Goal: Check status: Check status

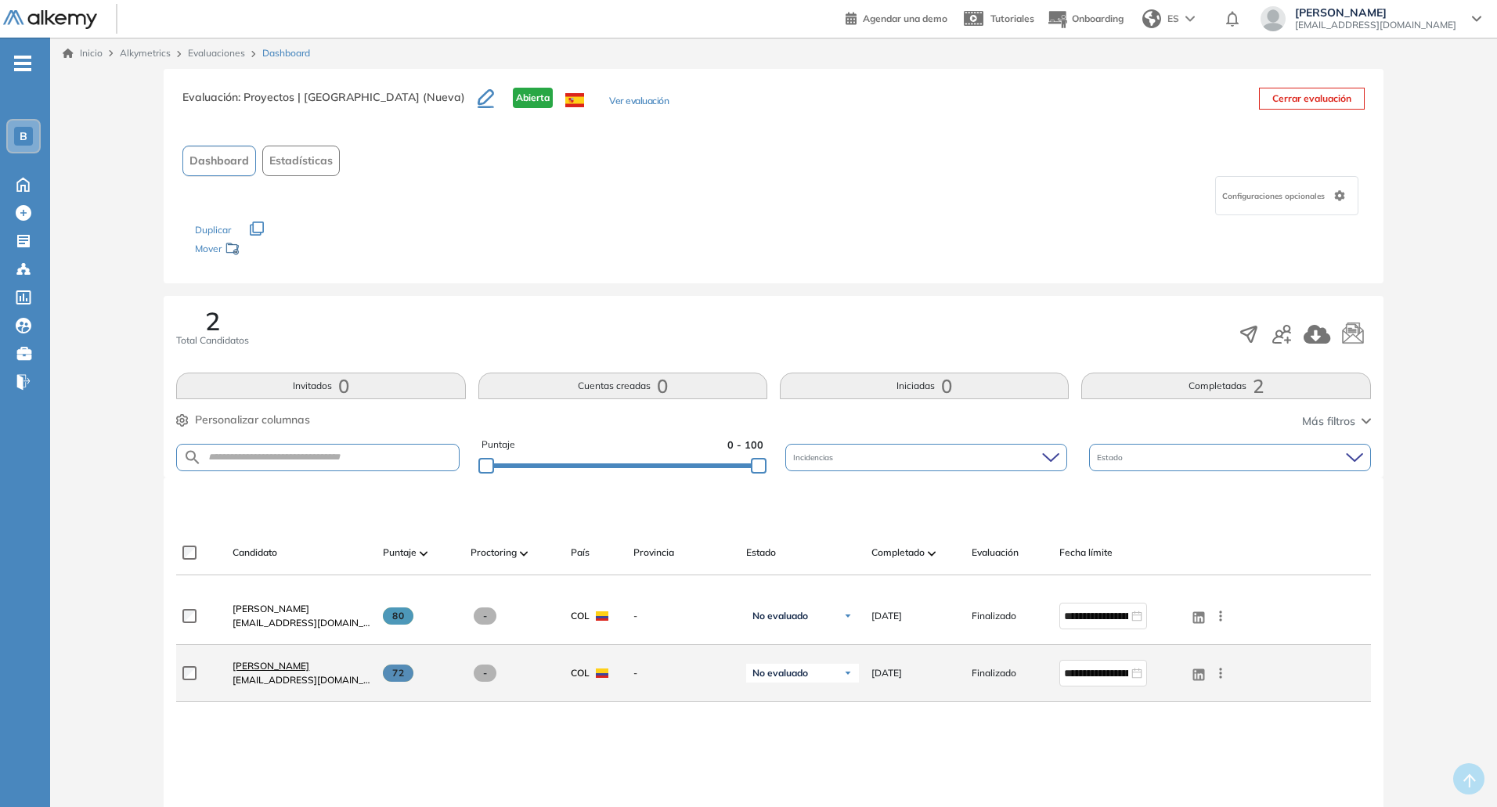
click at [273, 666] on span "[PERSON_NAME]" at bounding box center [271, 666] width 77 height 12
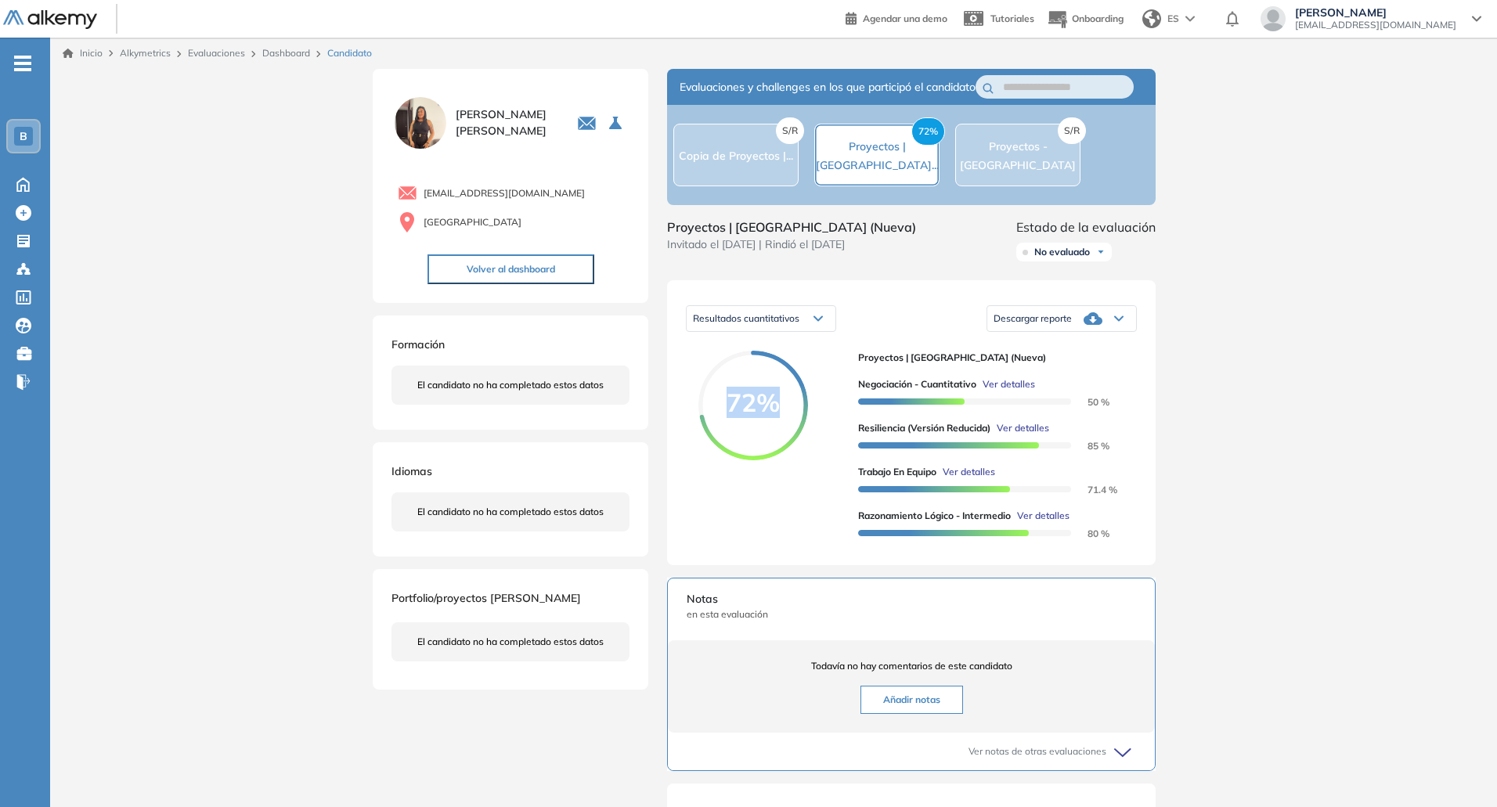
drag, startPoint x: 728, startPoint y: 424, endPoint x: 782, endPoint y: 430, distance: 53.5
click at [782, 415] on span "72%" at bounding box center [754, 402] width 110 height 25
click at [818, 491] on div "72%" at bounding box center [772, 449] width 147 height 196
click at [1006, 392] on span "Ver detalles" at bounding box center [1009, 384] width 52 height 14
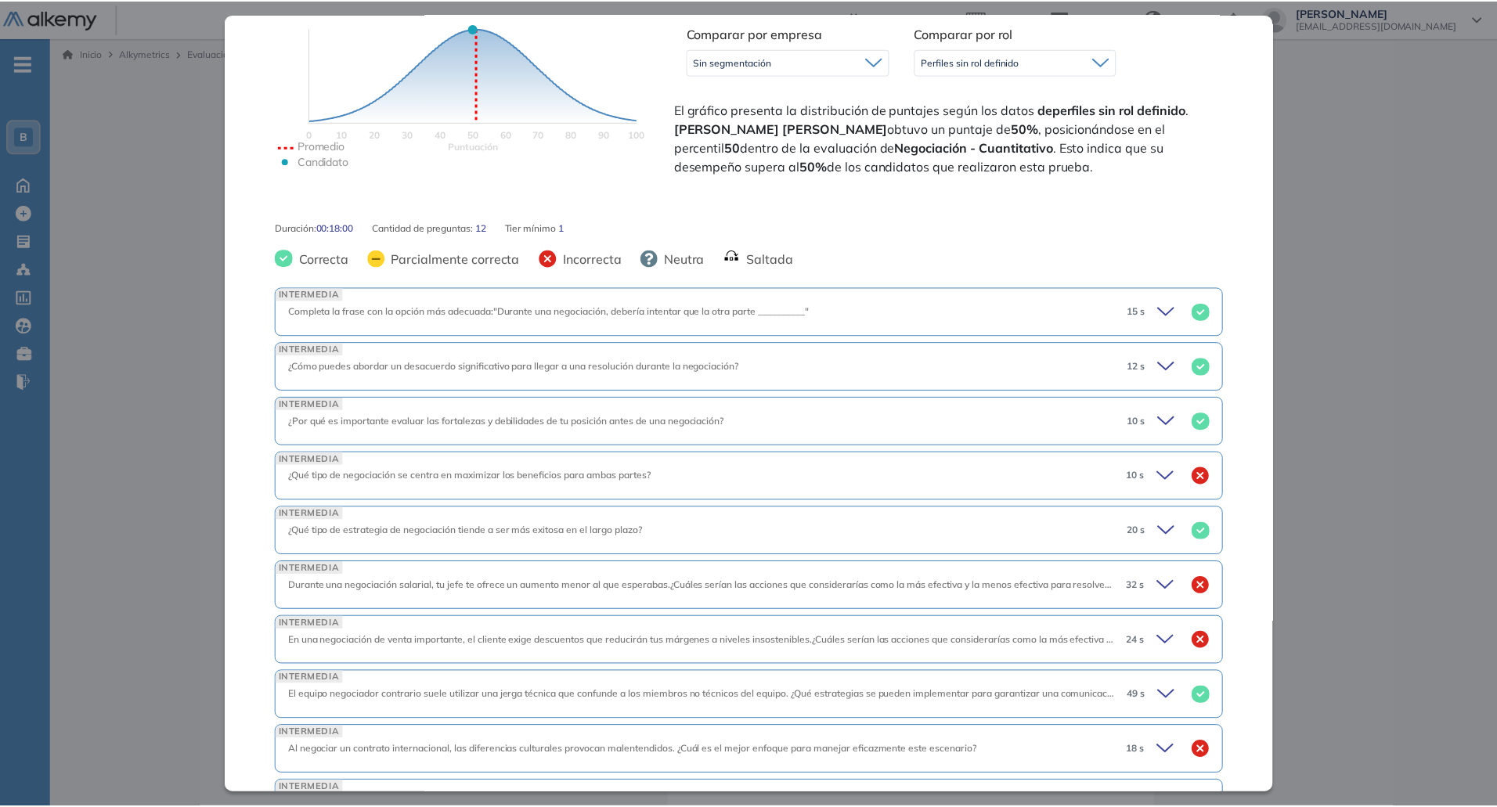
scroll to position [601, 0]
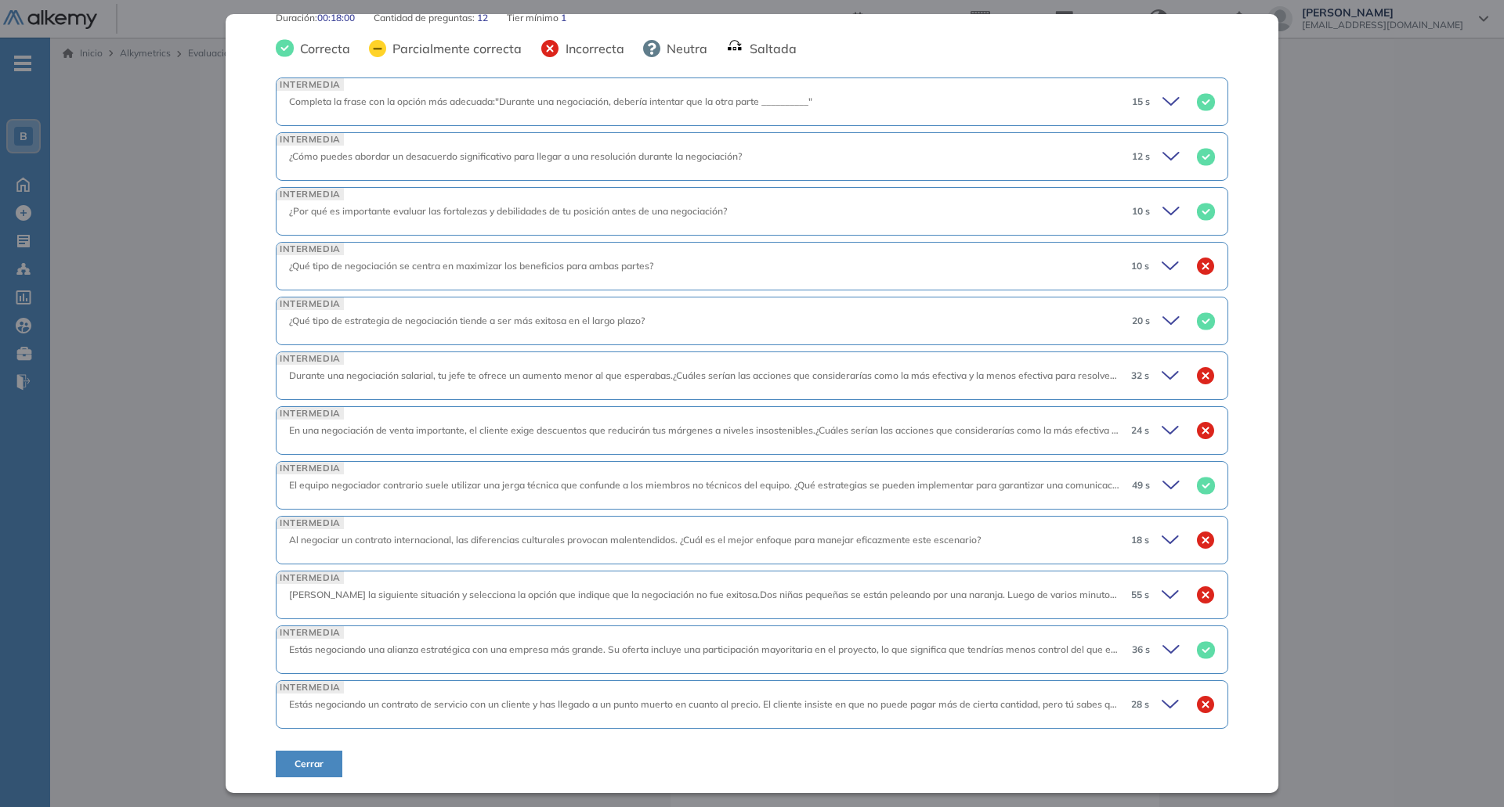
click at [1414, 381] on div "Inicio Alkymetrics Evaluaciones Dashboard Candidato Negociación - Cuantitativo …" at bounding box center [776, 575] width 1453 height 1074
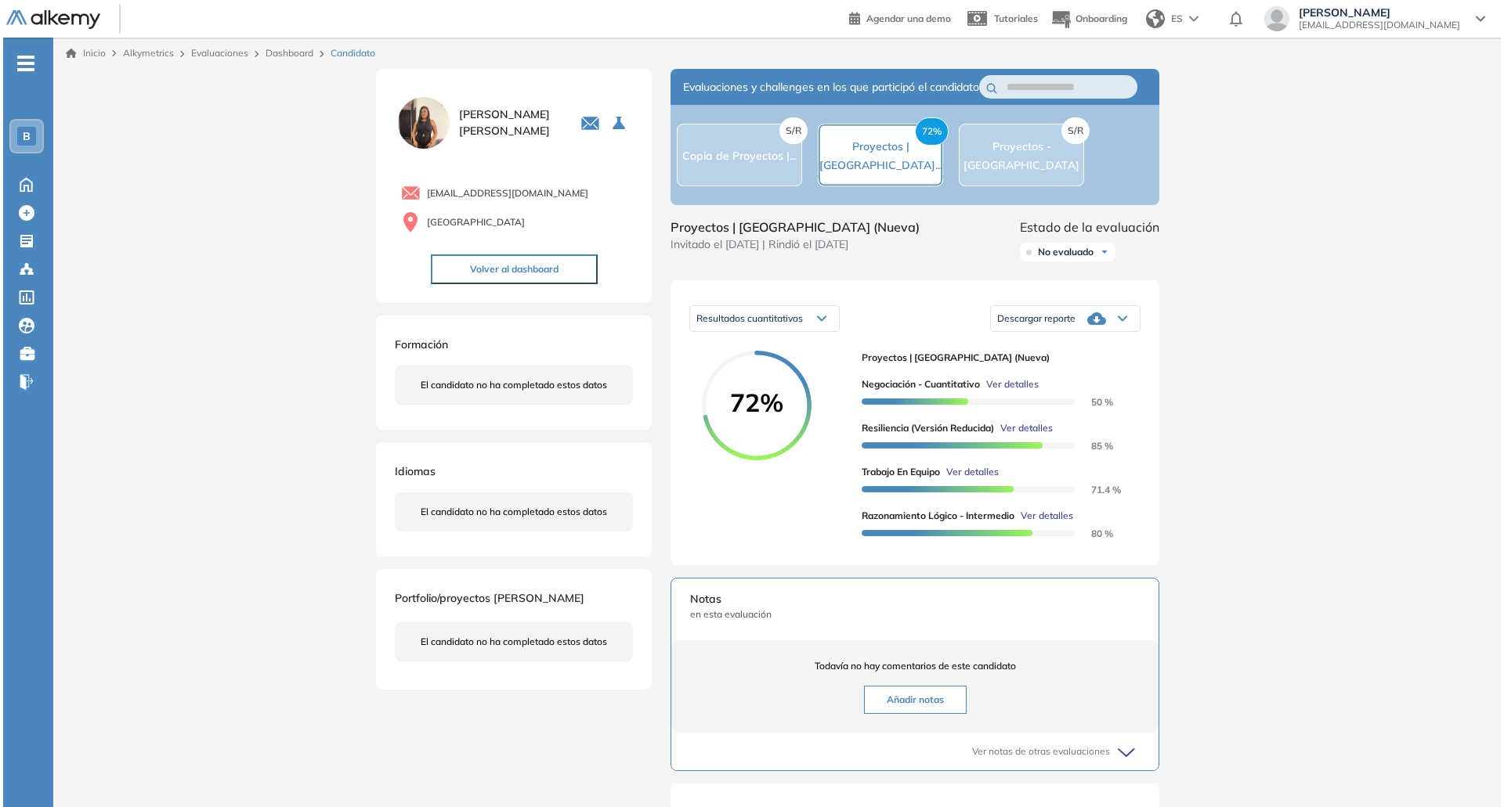
scroll to position [34, 0]
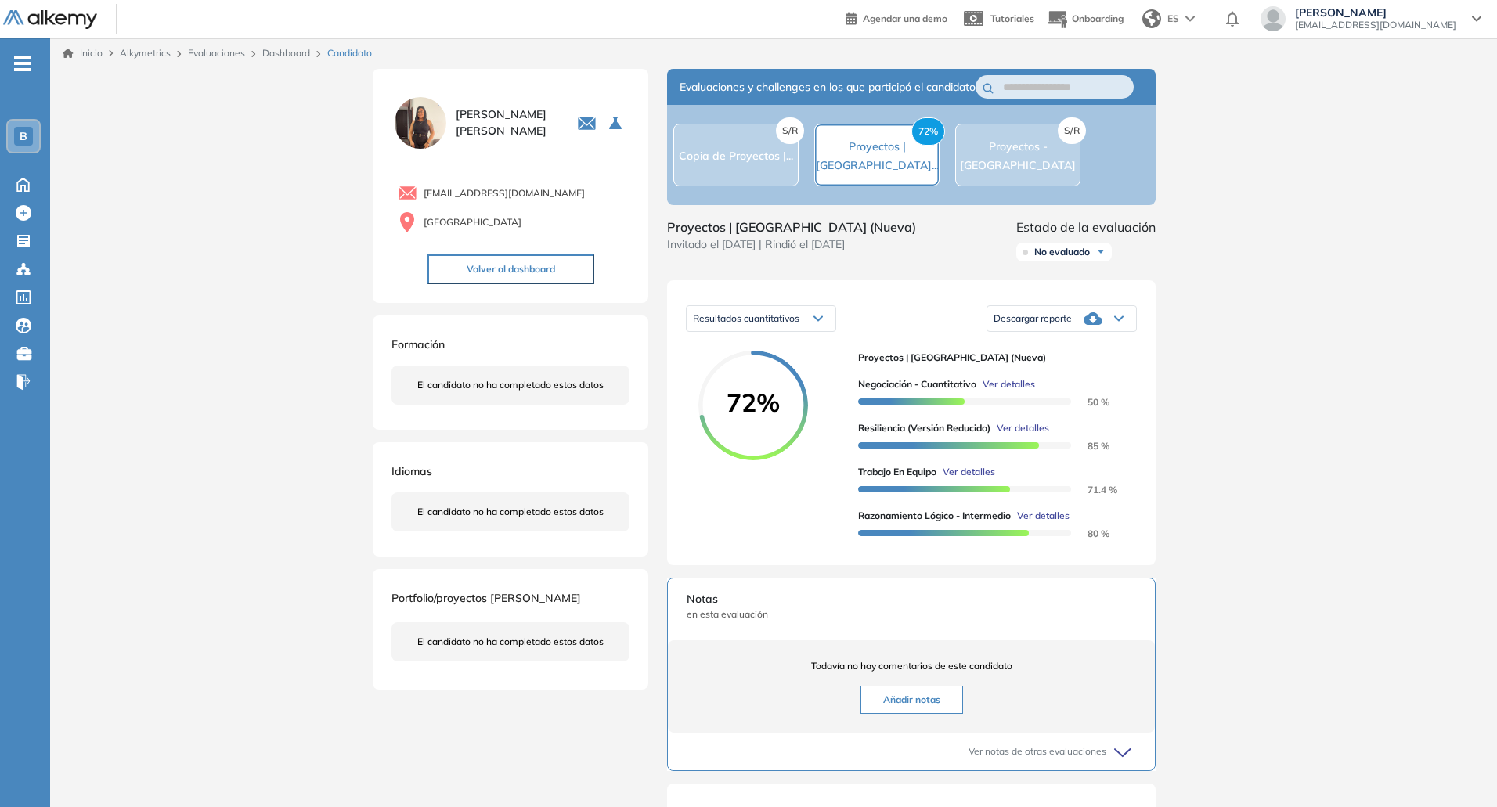
click at [1026, 435] on span "Ver detalles" at bounding box center [1023, 428] width 52 height 14
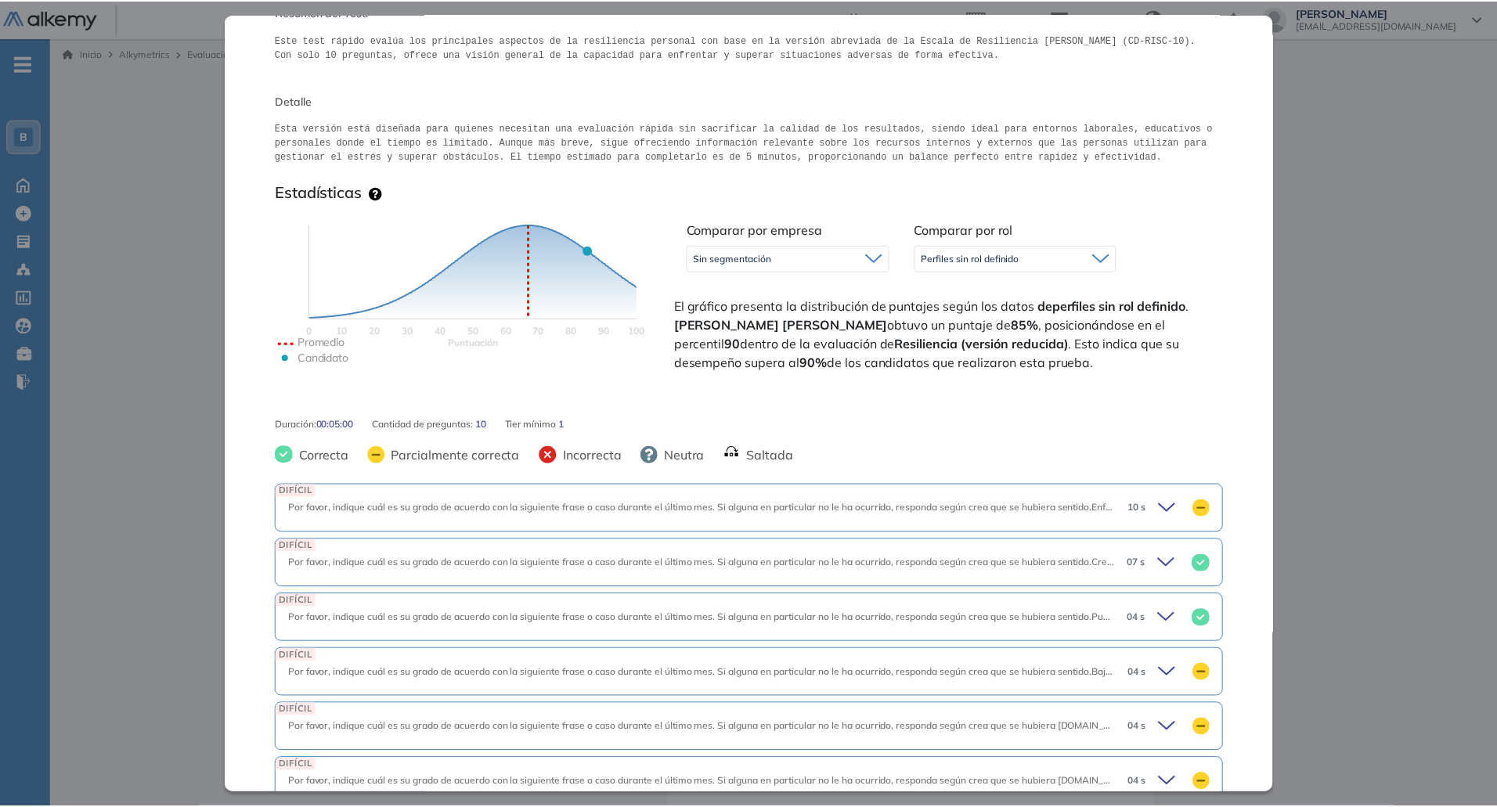
scroll to position [164, 0]
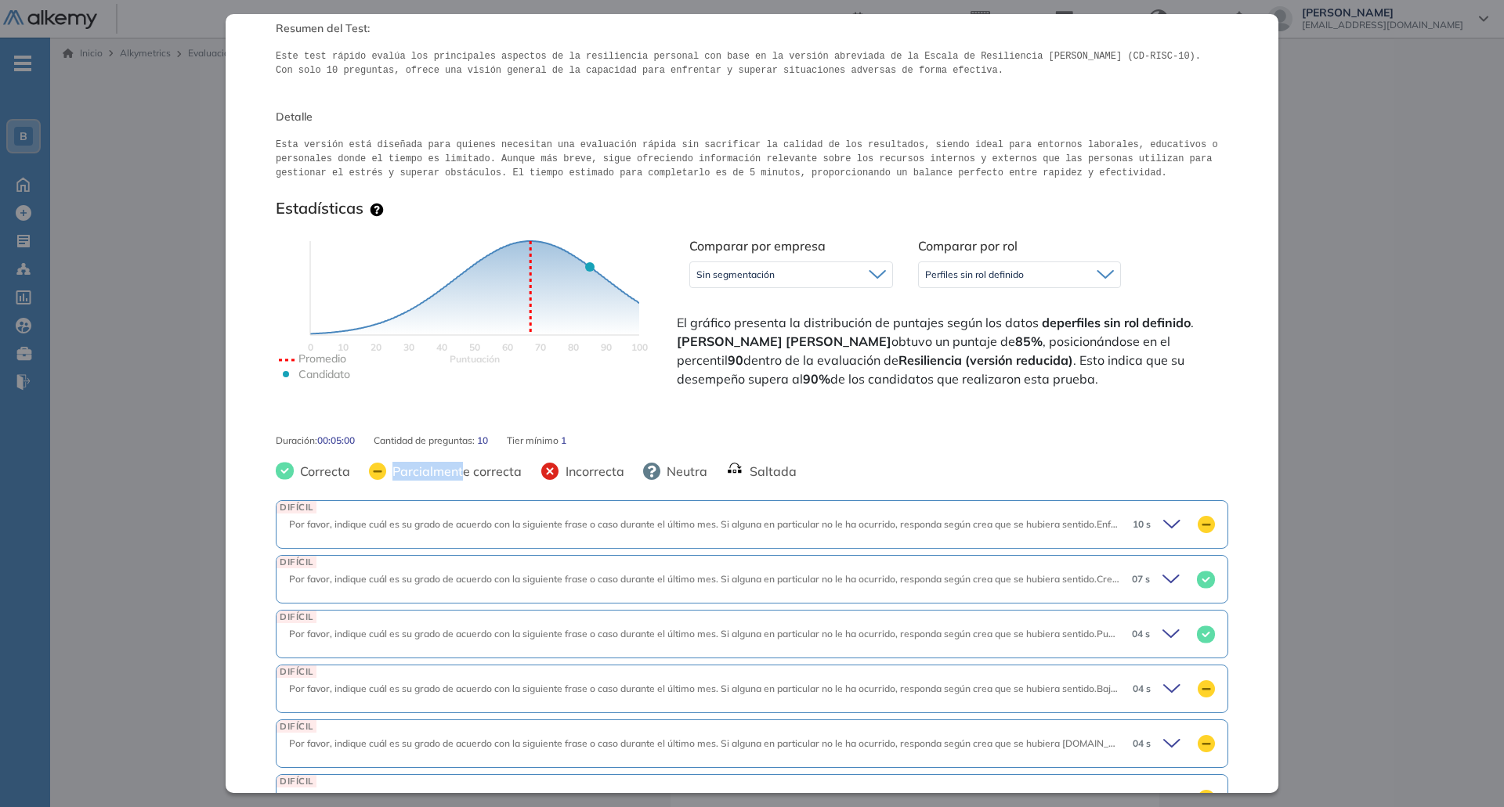
drag, startPoint x: 394, startPoint y: 472, endPoint x: 485, endPoint y: 485, distance: 91.7
click at [461, 485] on div "Resiliencia (versión reducida) Integrador Idiomas Objetivos Resiliencia Resumen…" at bounding box center [752, 403] width 1053 height 778
click at [1366, 460] on div "Inicio Alkymetrics Evaluaciones Dashboard Candidato Resiliencia (versión reduci…" at bounding box center [776, 575] width 1453 height 1074
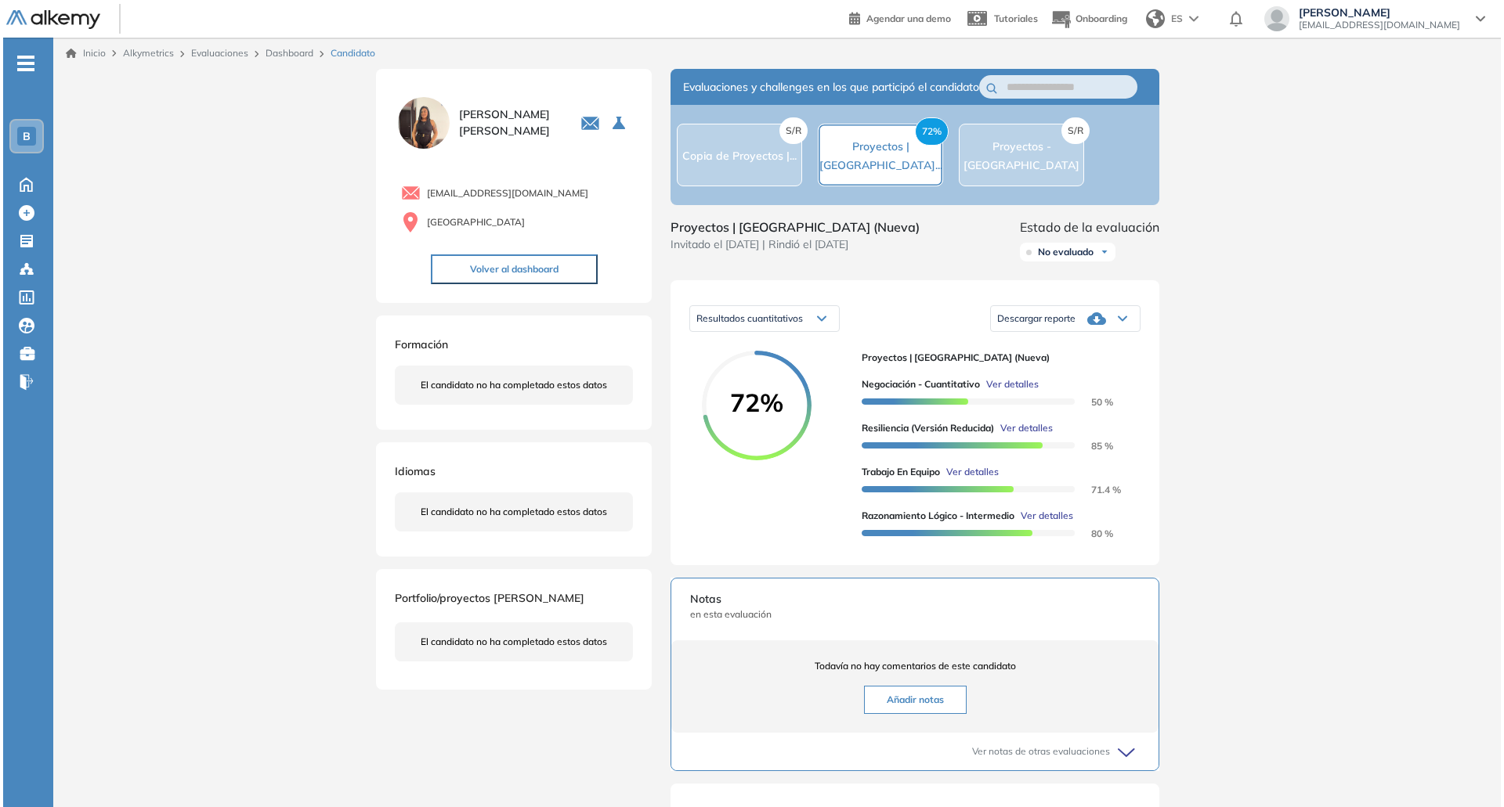
scroll to position [0, 0]
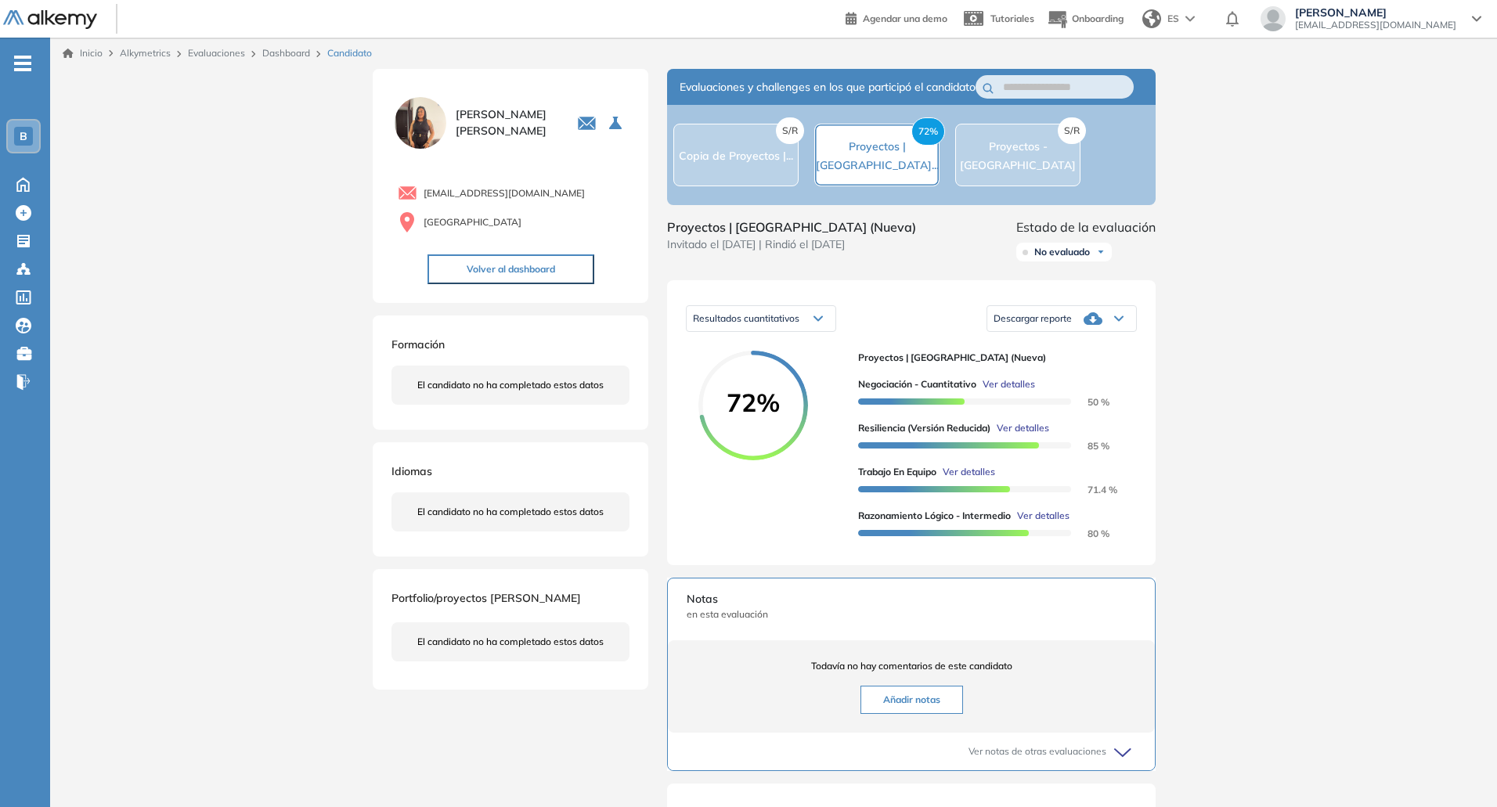
click at [1024, 407] on div at bounding box center [964, 400] width 213 height 17
click at [1024, 392] on span "Ver detalles" at bounding box center [1009, 384] width 52 height 14
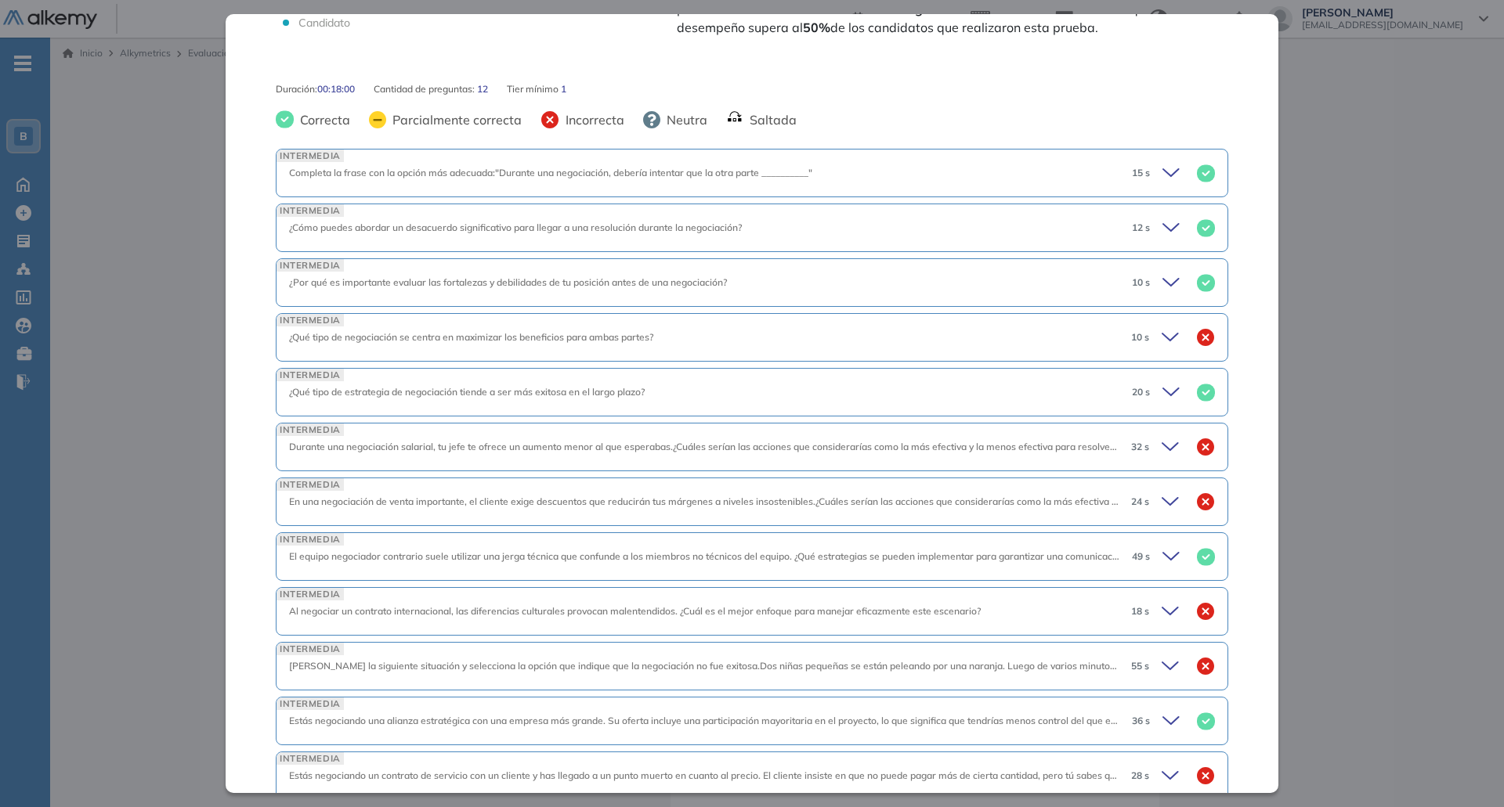
scroll to position [601, 0]
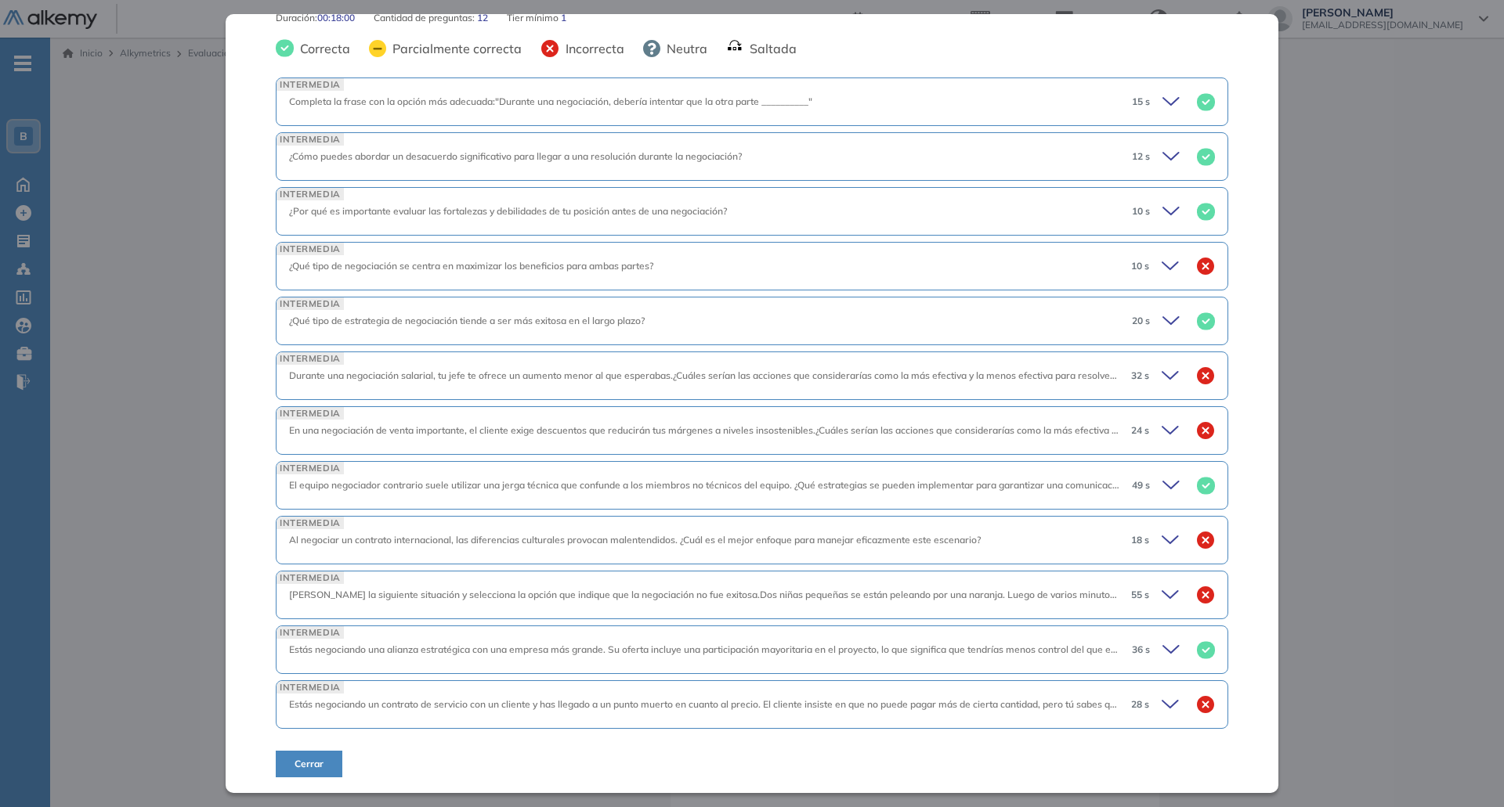
click at [1161, 591] on icon at bounding box center [1172, 595] width 22 height 22
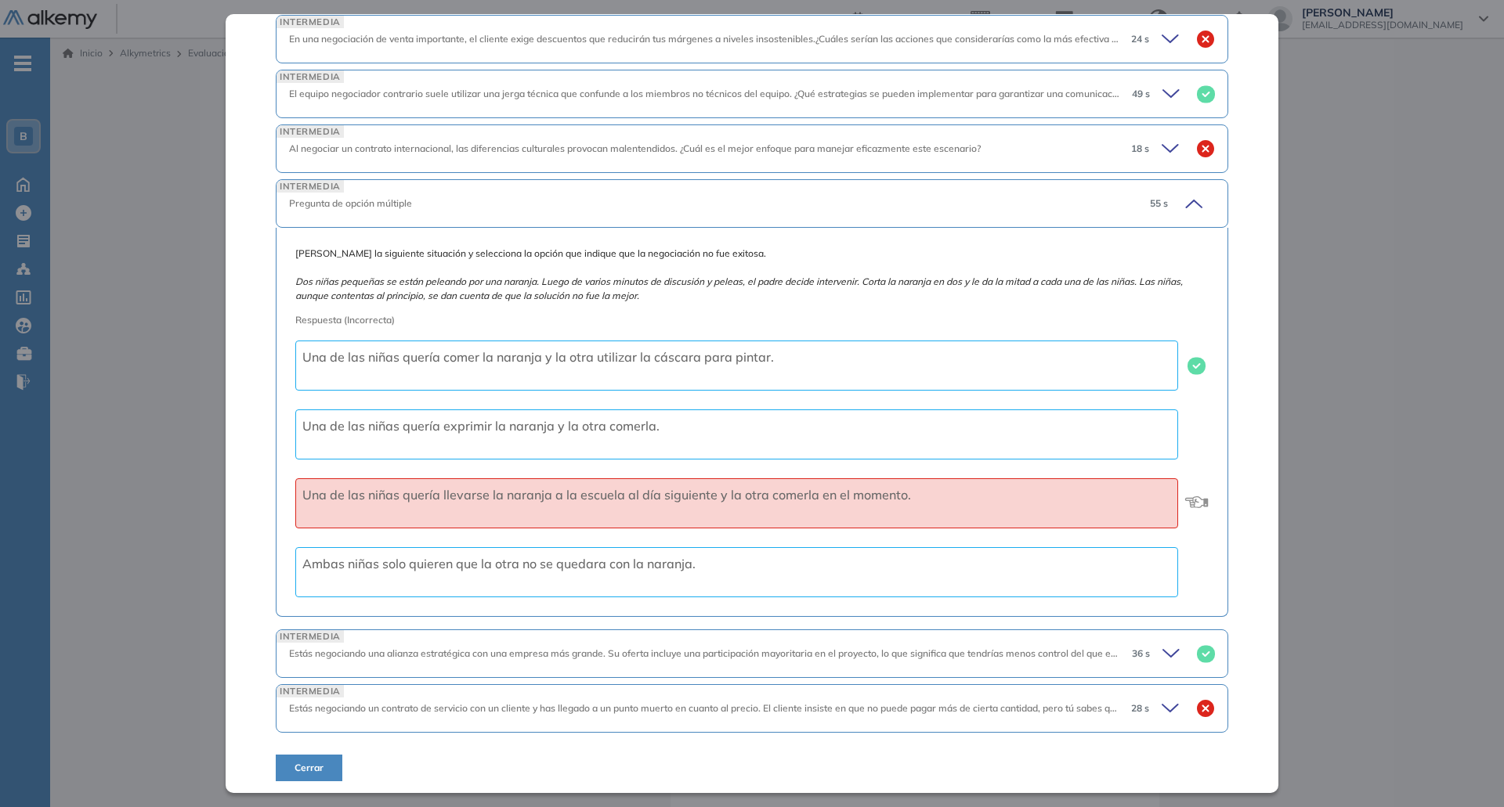
scroll to position [997, 0]
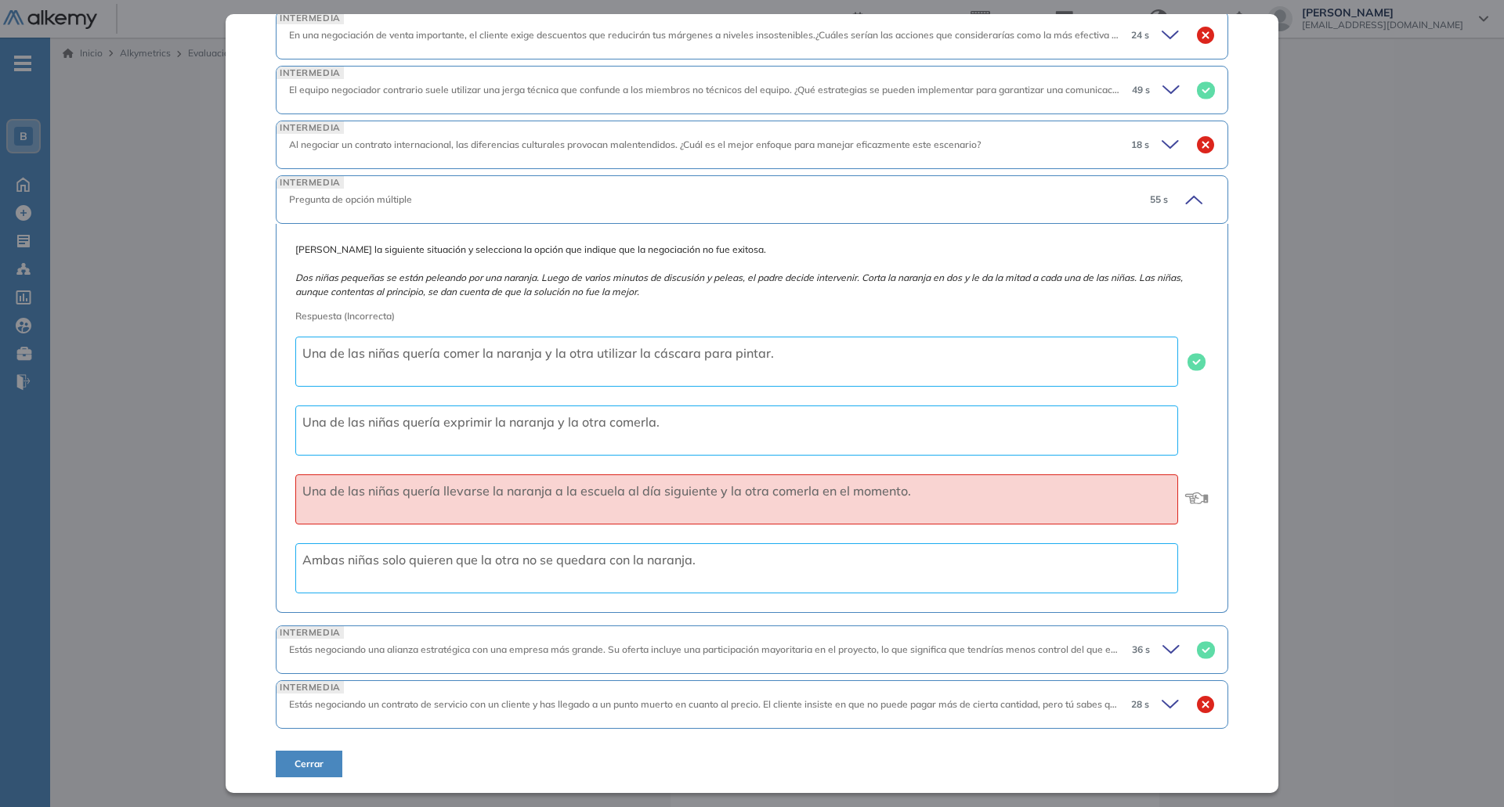
click at [1162, 701] on icon at bounding box center [1172, 705] width 22 height 22
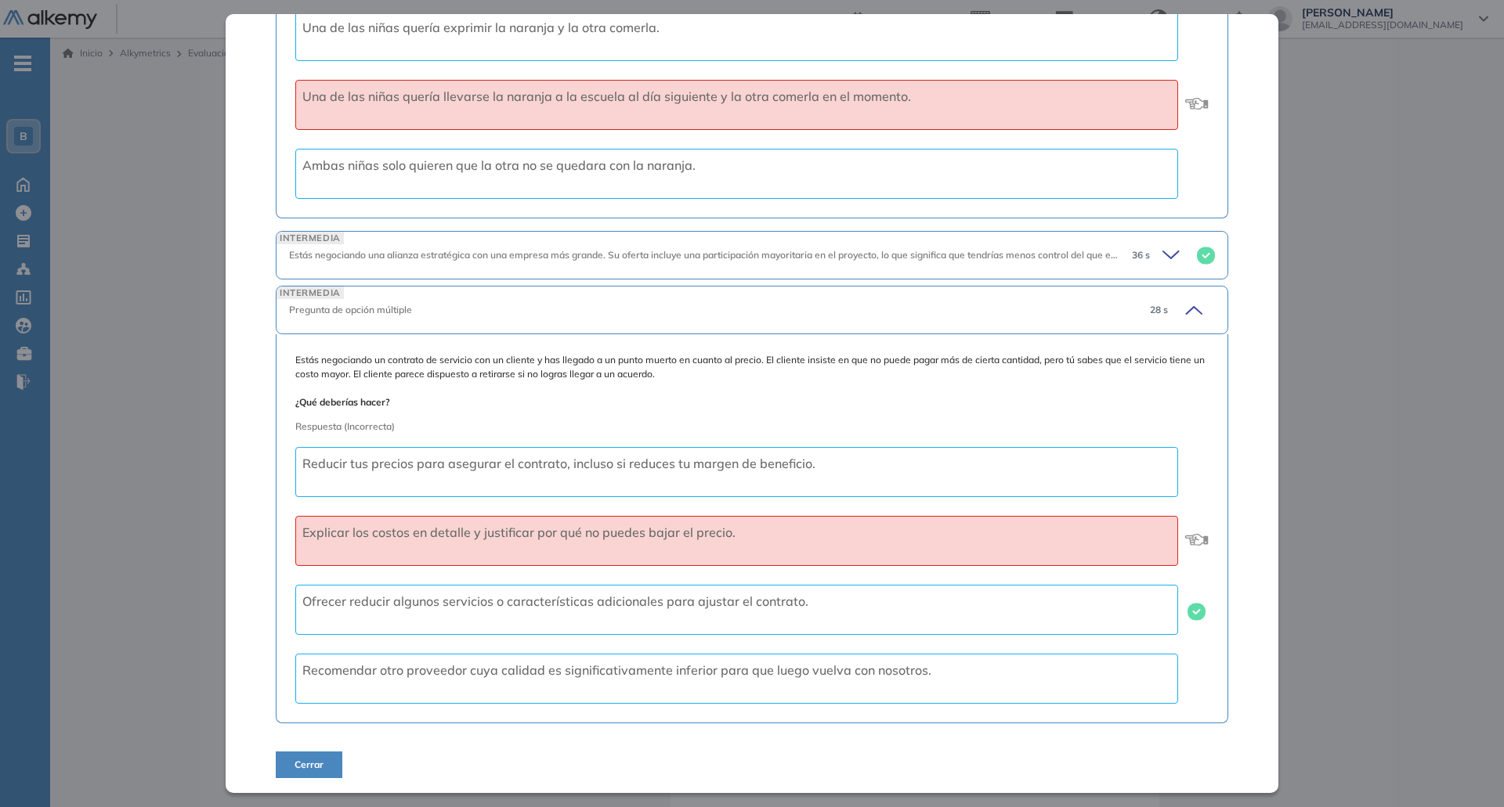
scroll to position [1392, 0]
click at [1186, 305] on icon at bounding box center [1191, 309] width 22 height 22
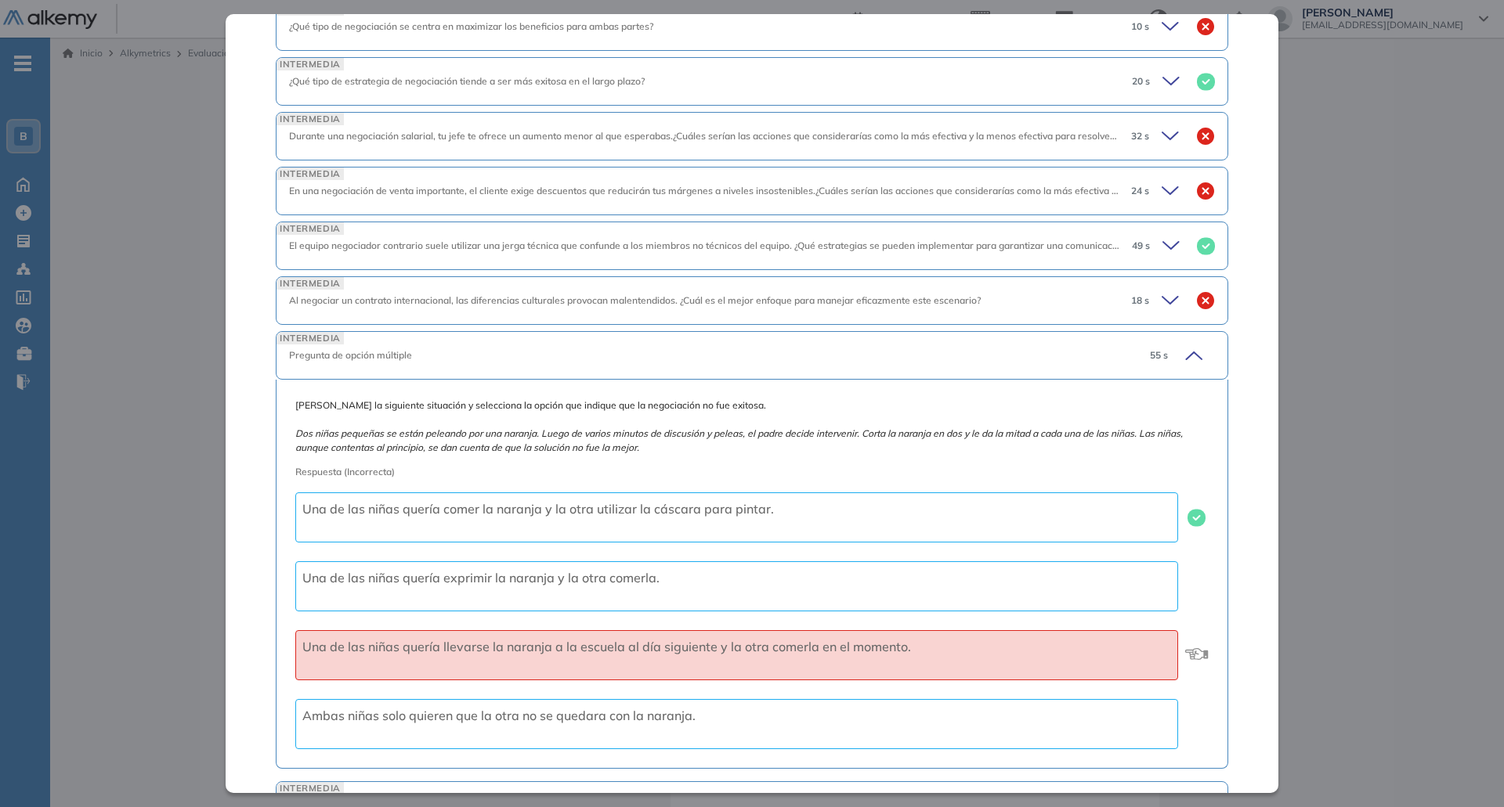
click at [1183, 358] on icon at bounding box center [1191, 356] width 22 height 22
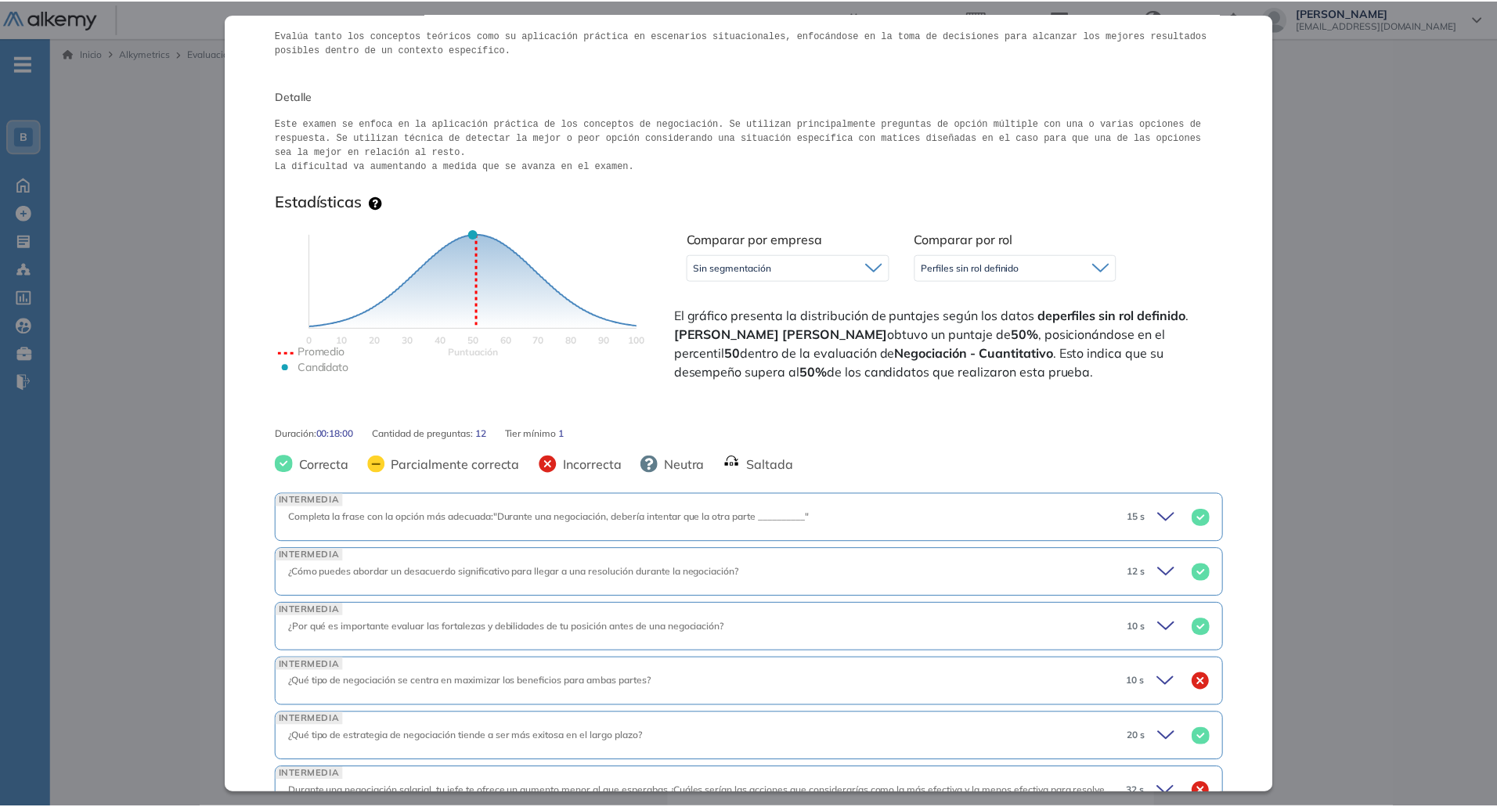
scroll to position [132, 0]
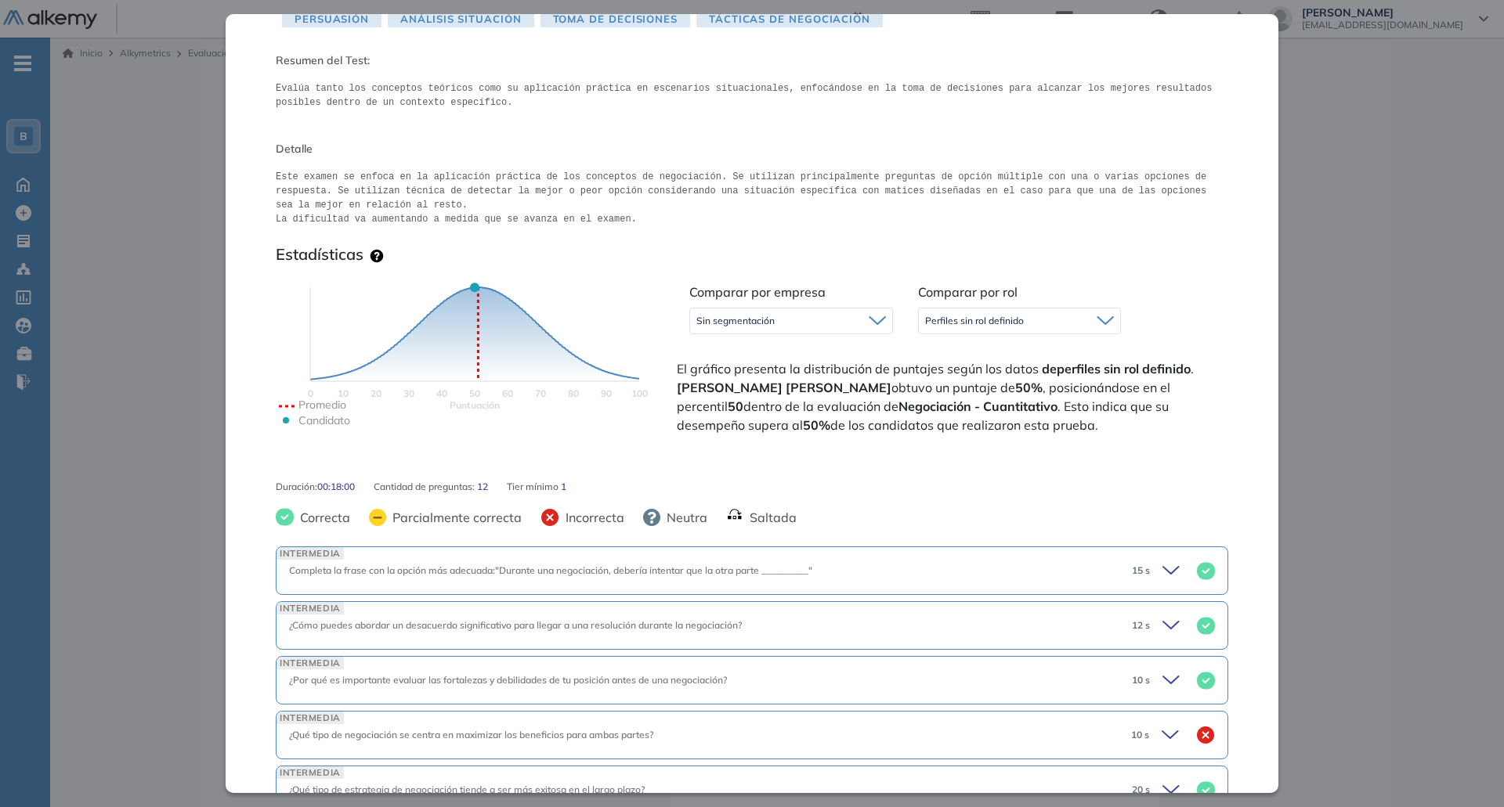
drag, startPoint x: 940, startPoint y: 426, endPoint x: 677, endPoint y: 365, distance: 269.4
click at [677, 365] on span "El gráfico presenta la distribución de puntajes según los datos de perfiles sin…" at bounding box center [951, 396] width 548 height 75
click at [1396, 421] on div "Inicio Alkymetrics Evaluaciones Dashboard Candidato Negociación - Cuantitativo …" at bounding box center [776, 575] width 1453 height 1074
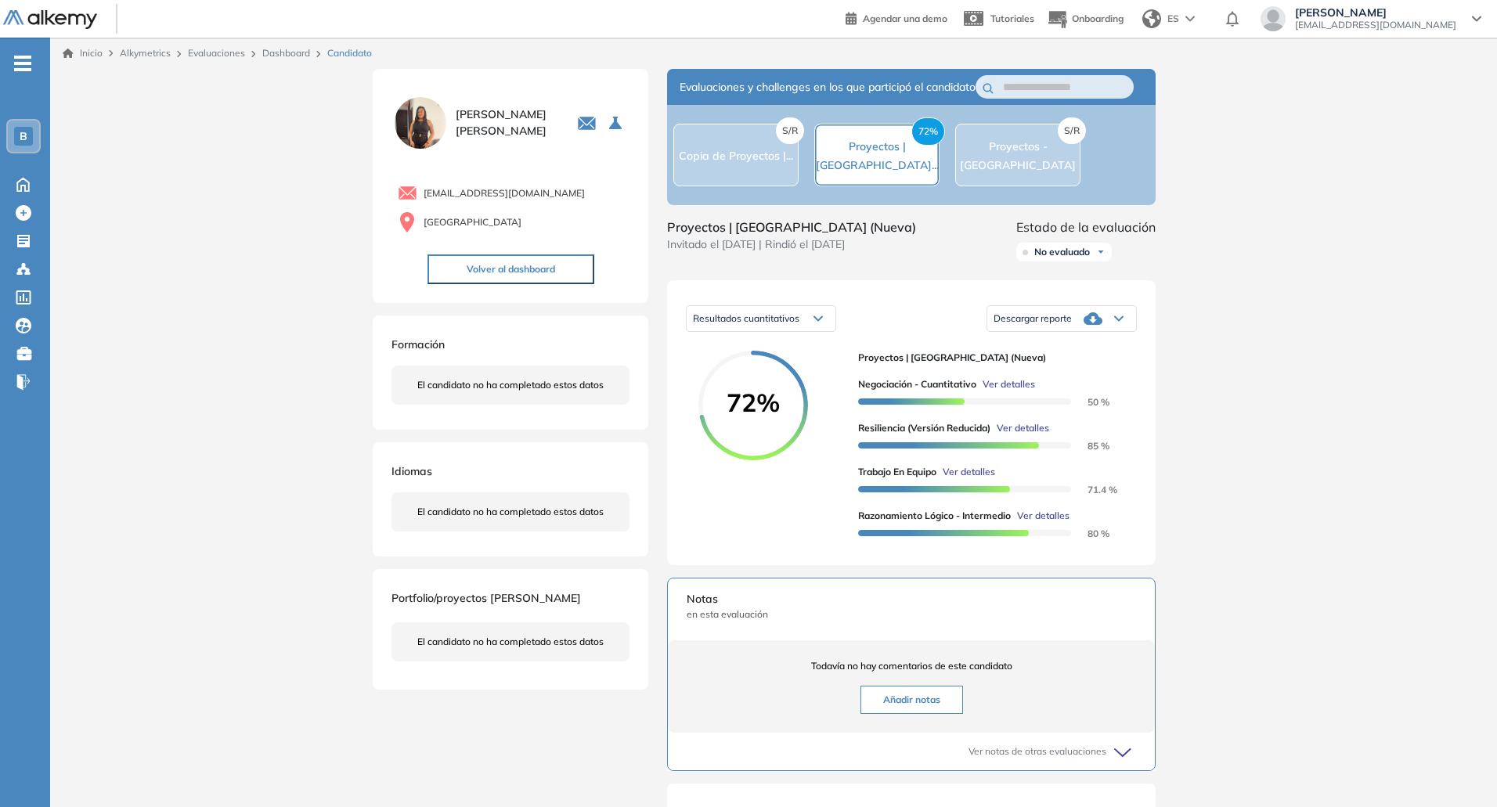
scroll to position [0, 0]
click at [293, 57] on link "Dashboard" at bounding box center [286, 53] width 48 height 12
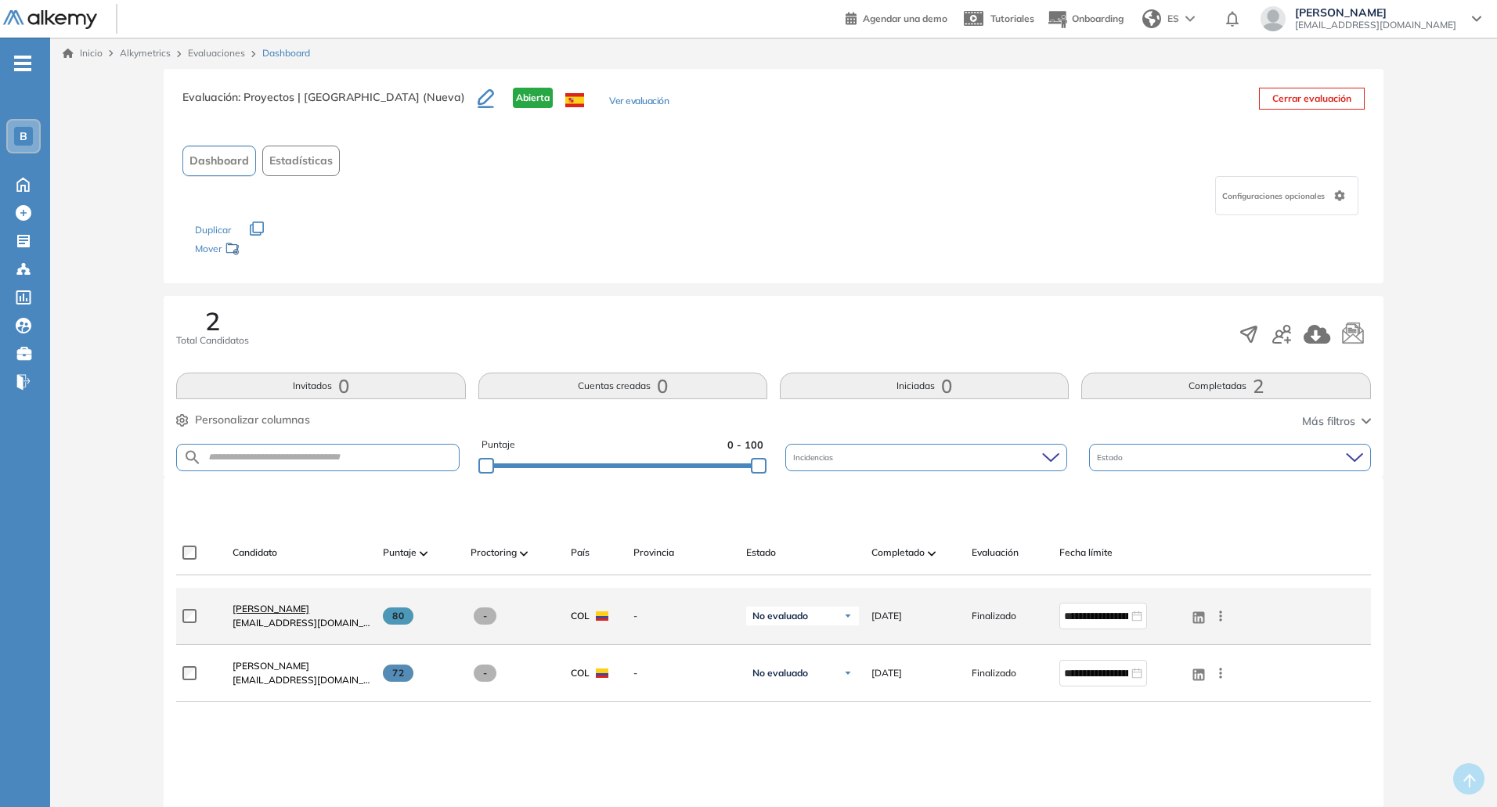
click at [295, 605] on span "[PERSON_NAME]" at bounding box center [271, 609] width 77 height 12
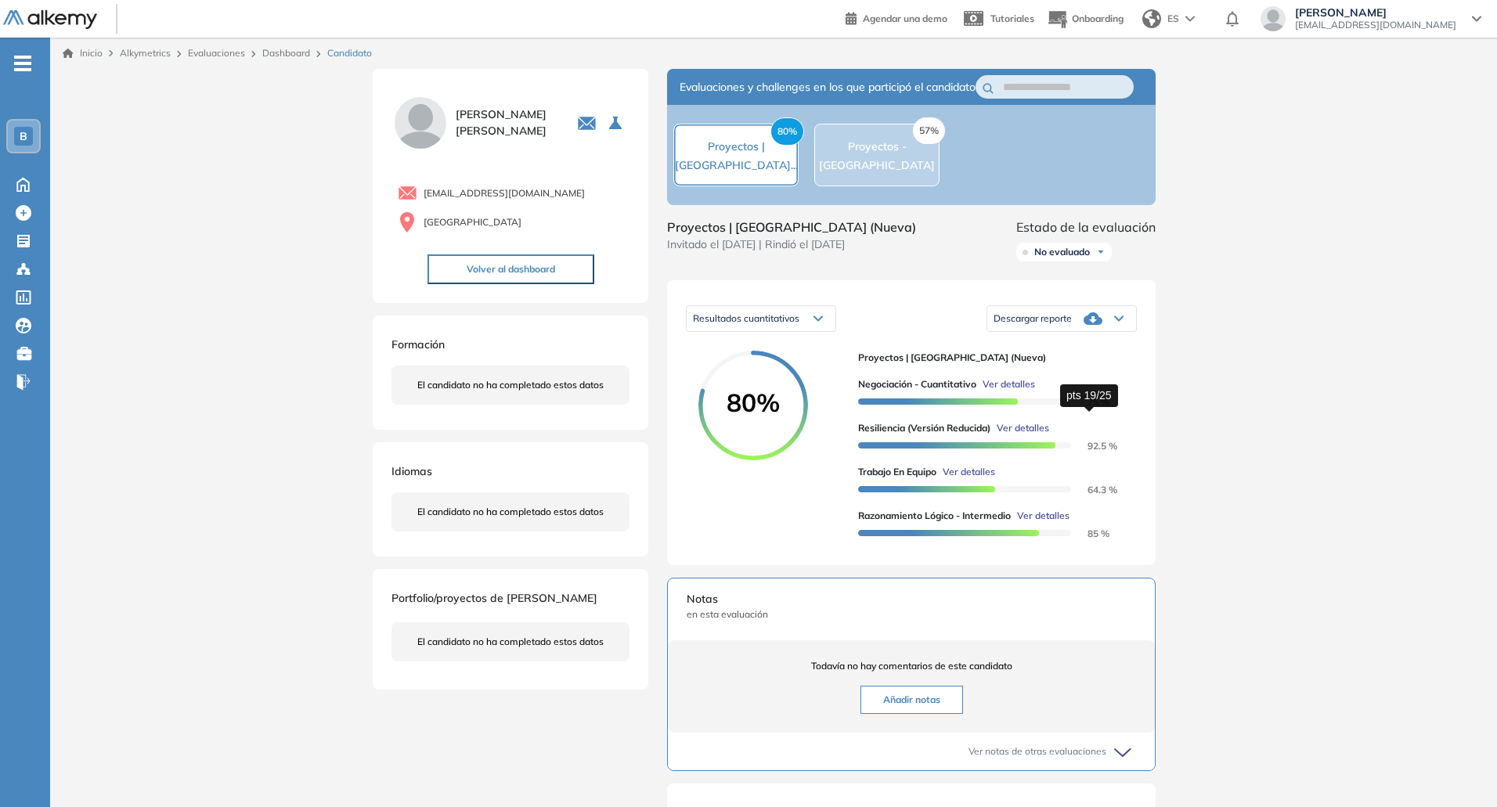
drag, startPoint x: 1089, startPoint y: 420, endPoint x: 1112, endPoint y: 419, distance: 22.7
click at [1112, 409] on div "Negociación - Cuantitativo Ver detalles 75 %" at bounding box center [991, 392] width 266 height 31
click at [1126, 420] on div "80% Proyectos | [GEOGRAPHIC_DATA] (Nueva) Negociación - Cuantitativo Ver detall…" at bounding box center [911, 449] width 451 height 196
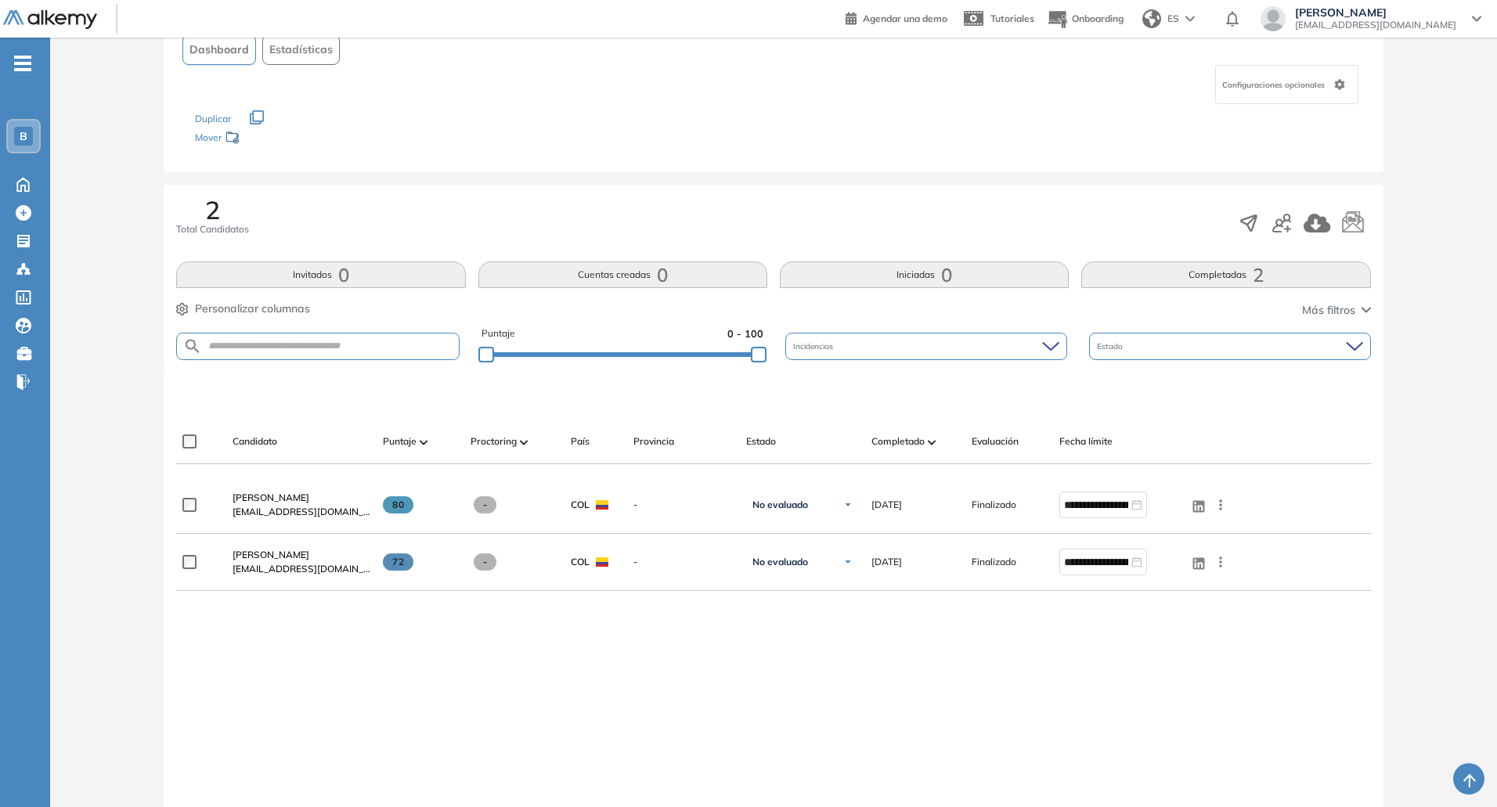
scroll to position [202, 0]
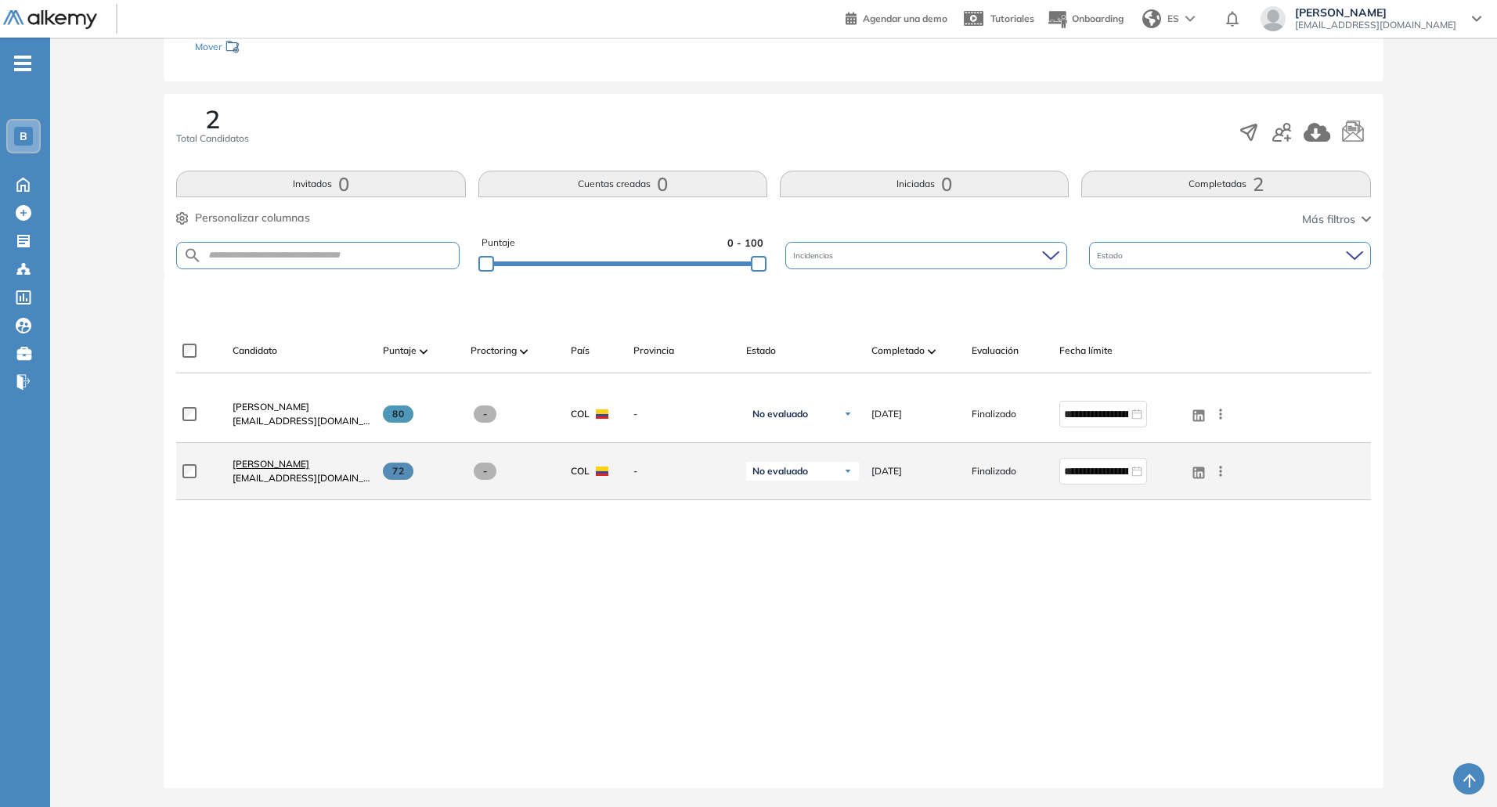
click at [276, 462] on span "[PERSON_NAME]" at bounding box center [271, 464] width 77 height 12
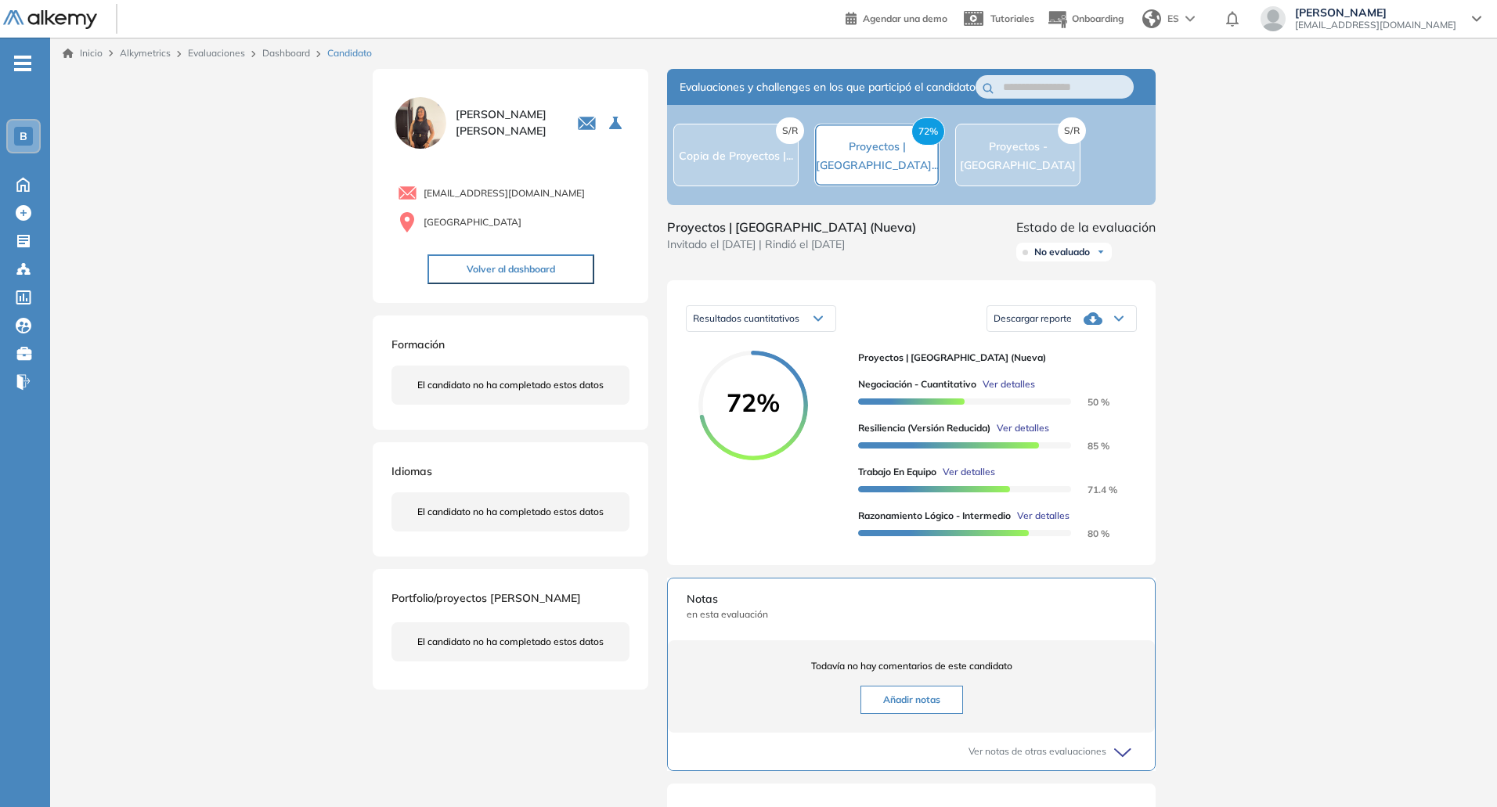
click at [973, 479] on span "Ver detalles" at bounding box center [969, 472] width 52 height 14
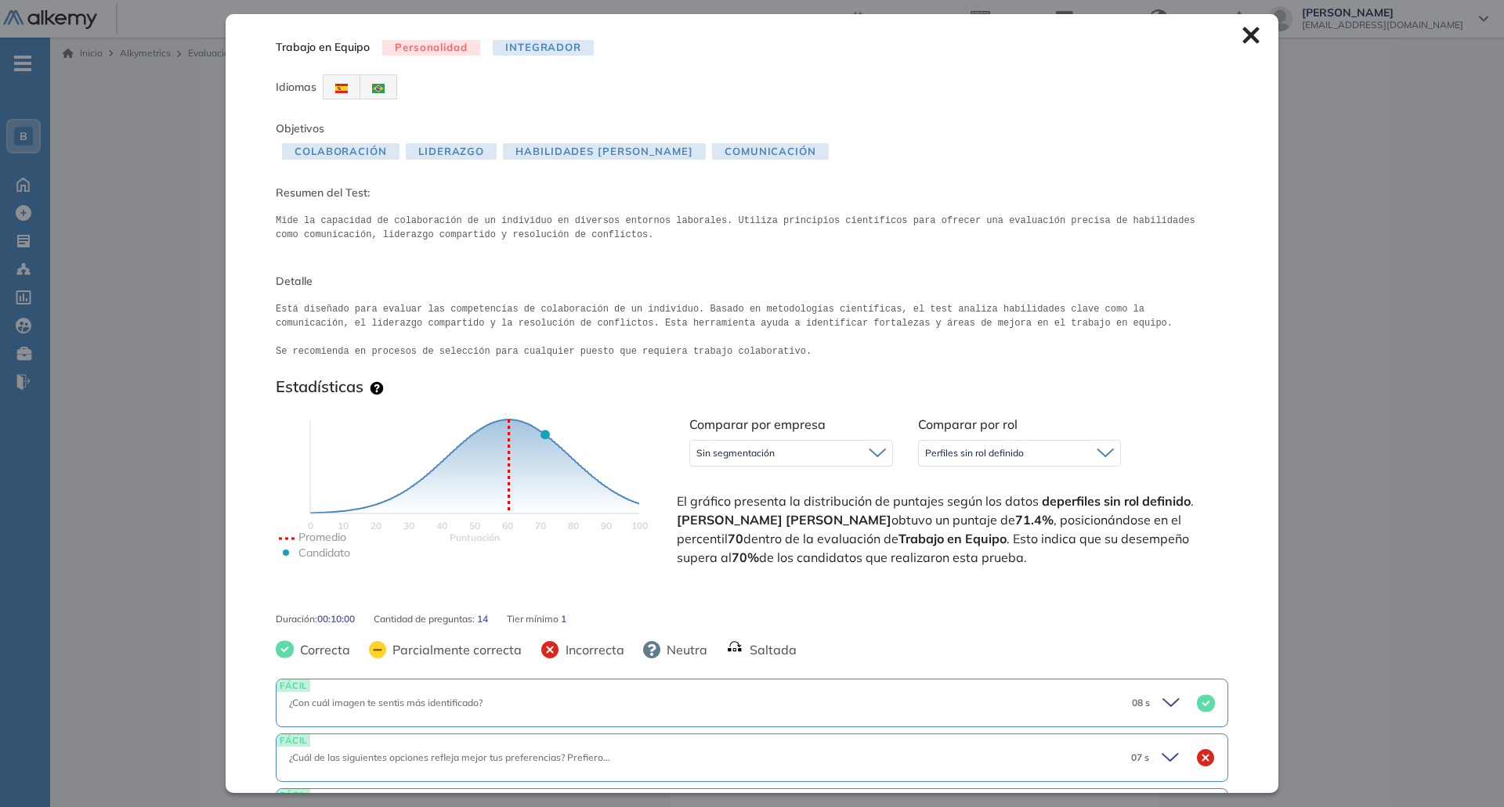
drag, startPoint x: 504, startPoint y: 424, endPoint x: 509, endPoint y: 514, distance: 90.2
click at [509, 514] on icon "Puntuación 0 10 20 30 40 50 60 70 80 90 100 Promedio Candidato" at bounding box center [475, 505] width 392 height 235
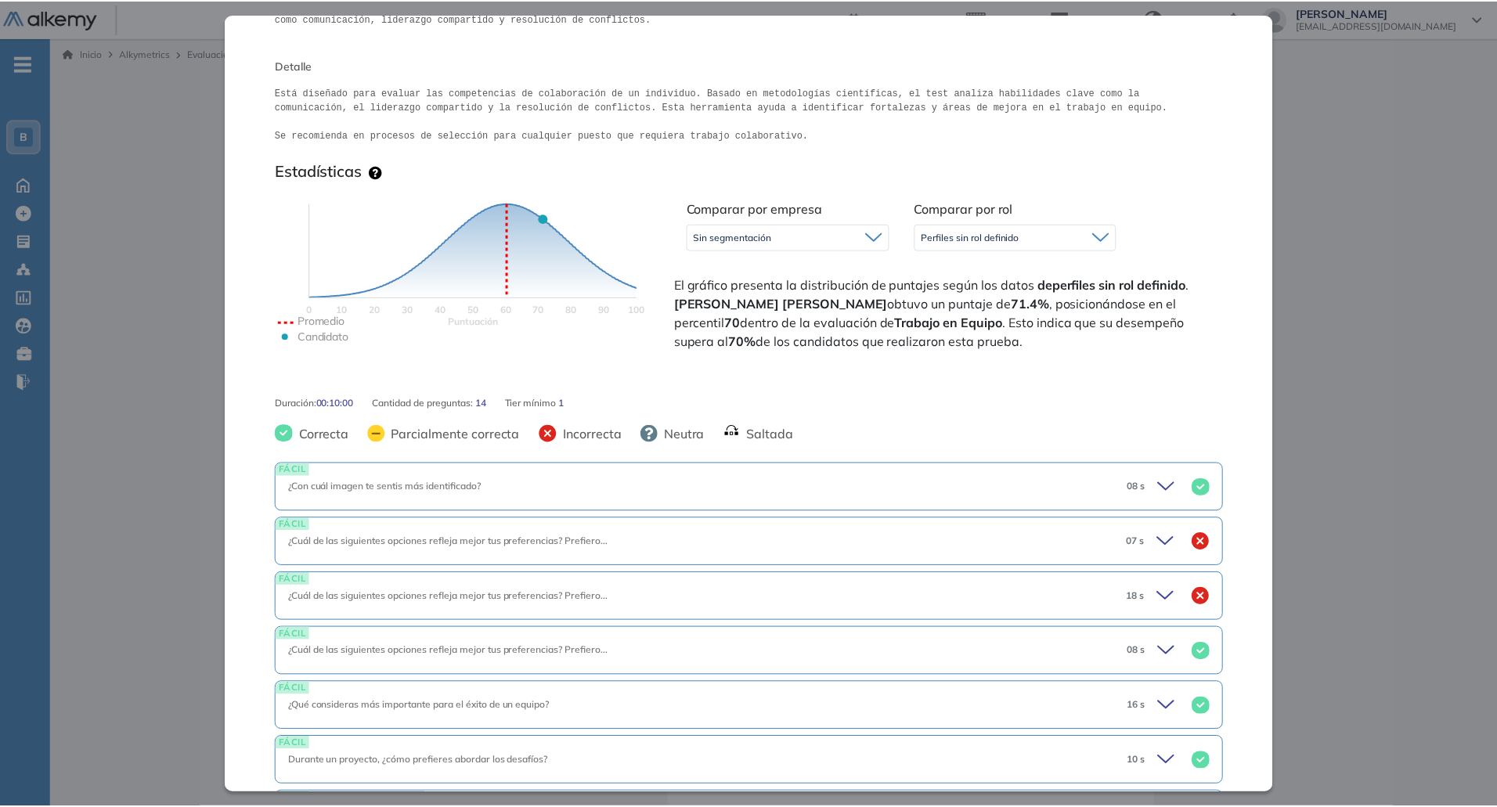
scroll to position [235, 0]
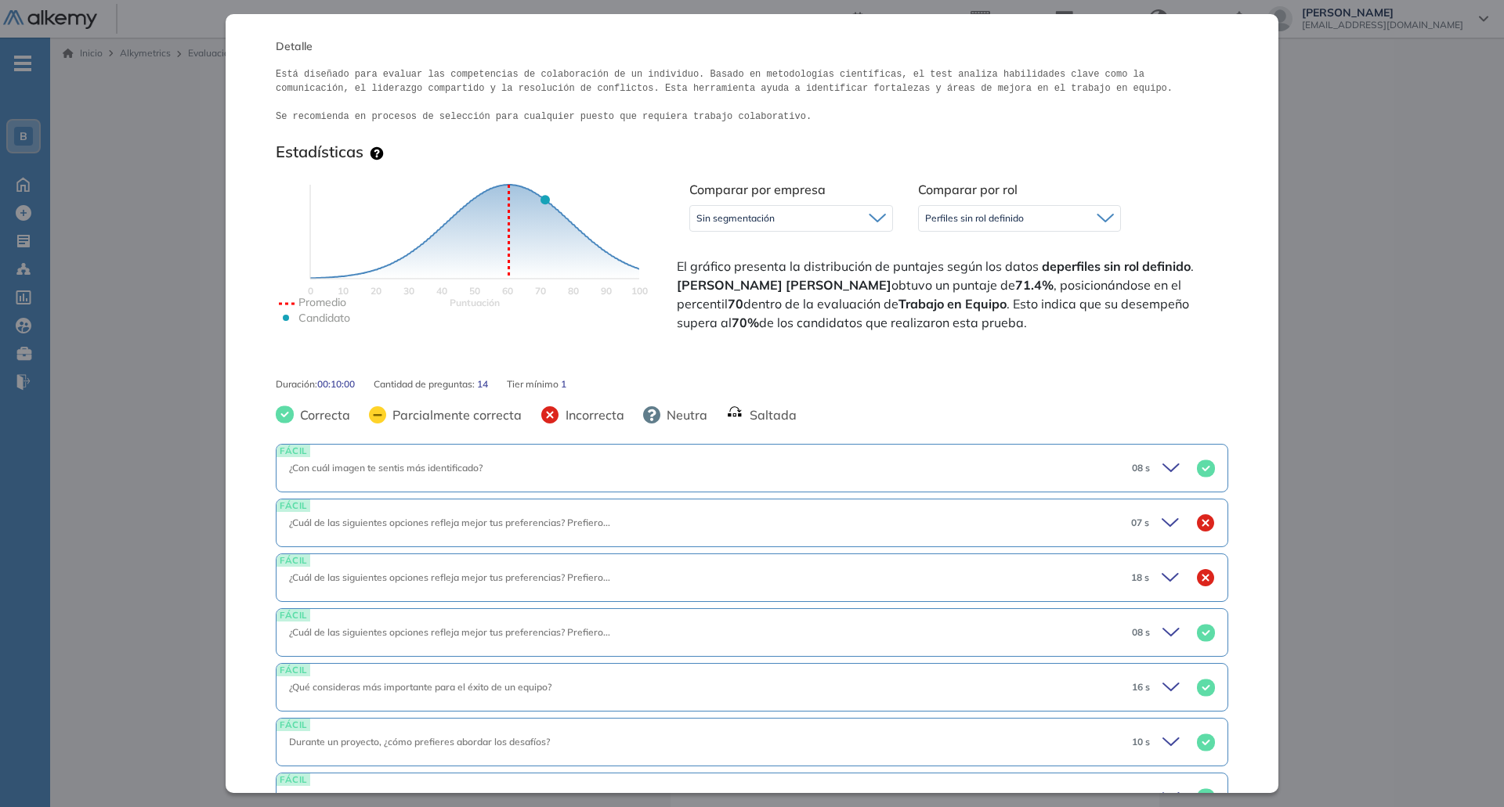
click at [1374, 529] on div "Inicio Alkymetrics Evaluaciones Dashboard Candidato Trabajo en Equipo Personali…" at bounding box center [776, 575] width 1453 height 1074
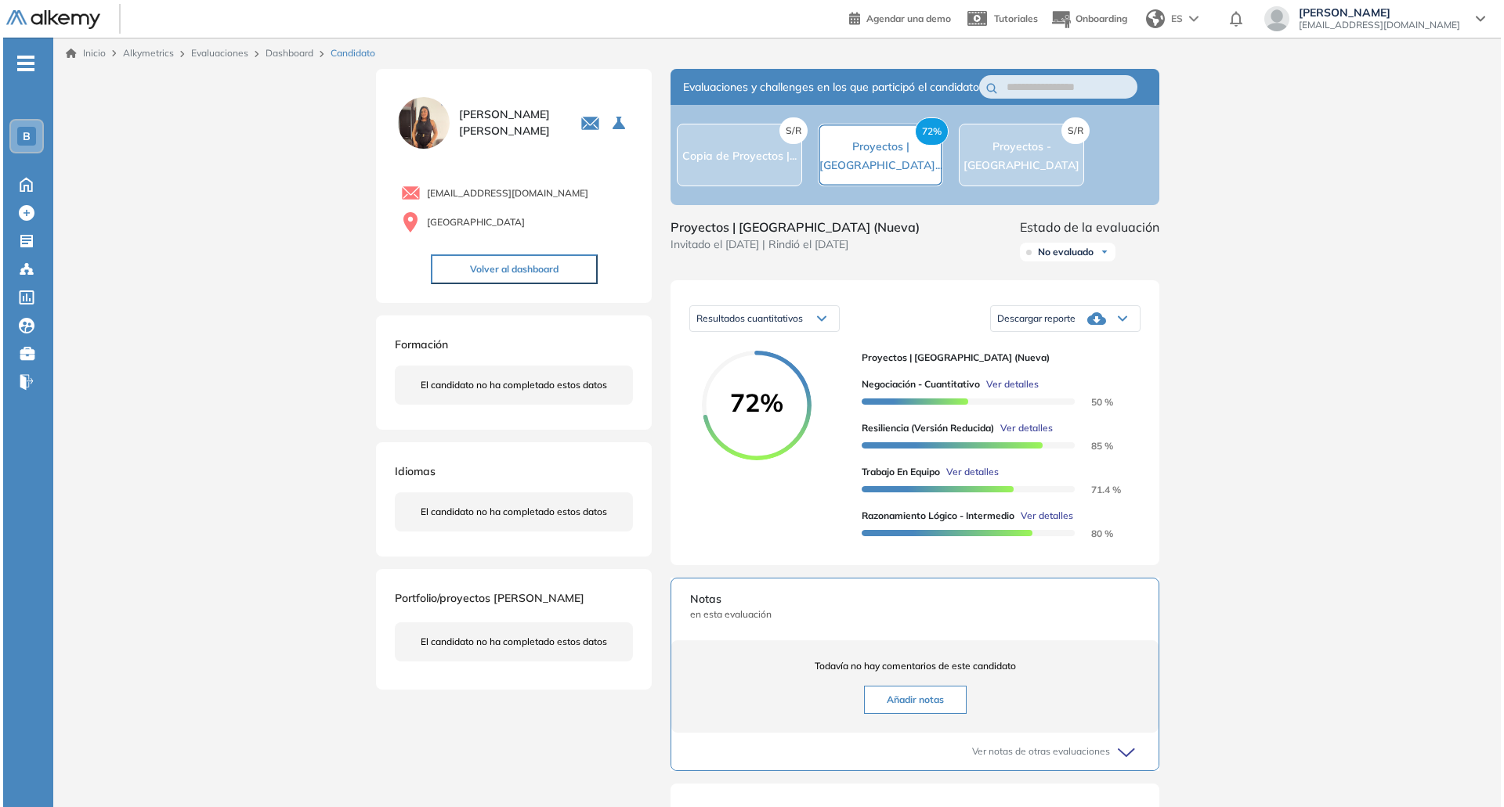
scroll to position [0, 0]
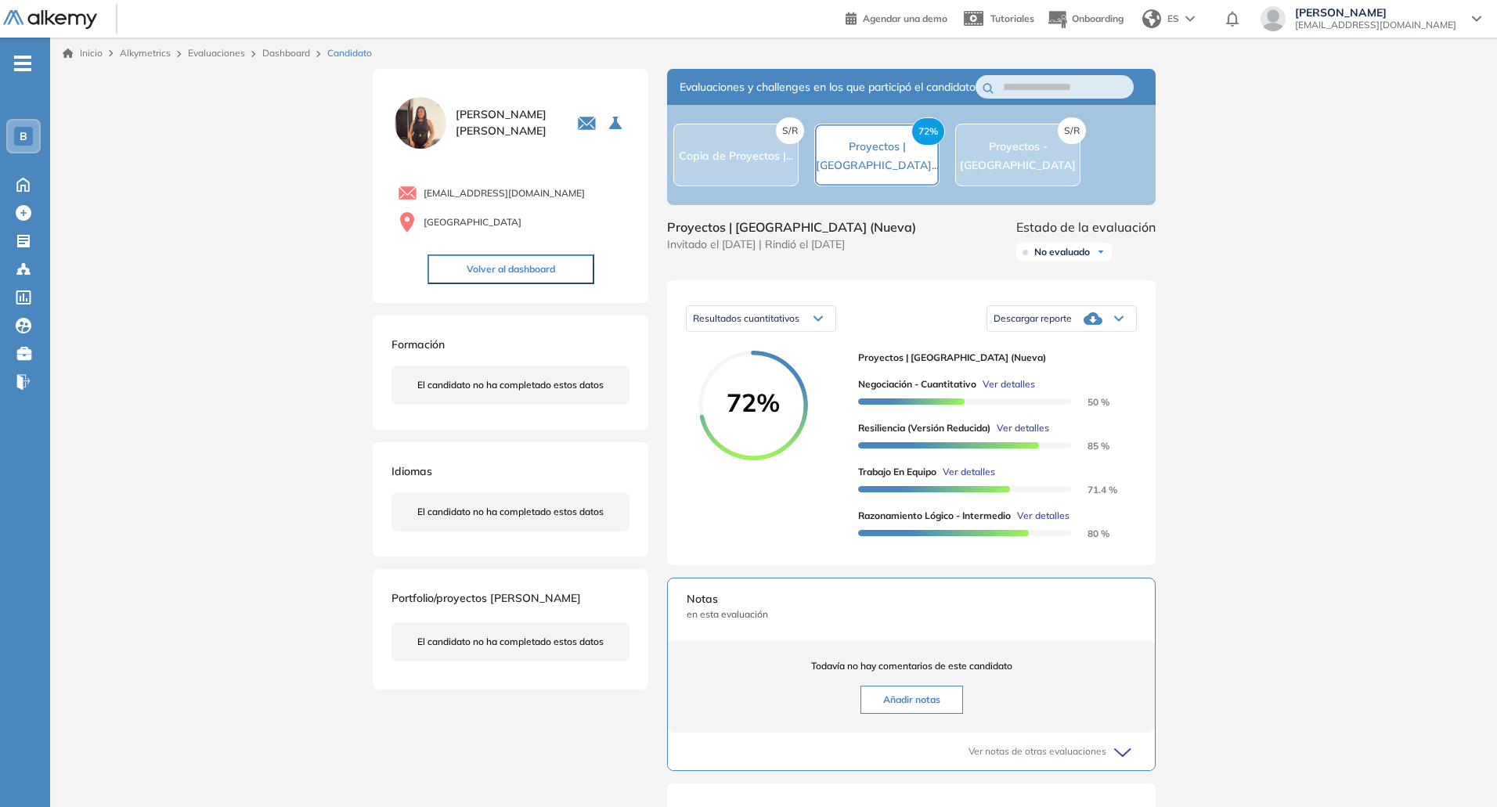
click at [1050, 523] on span "Ver detalles" at bounding box center [1043, 516] width 52 height 14
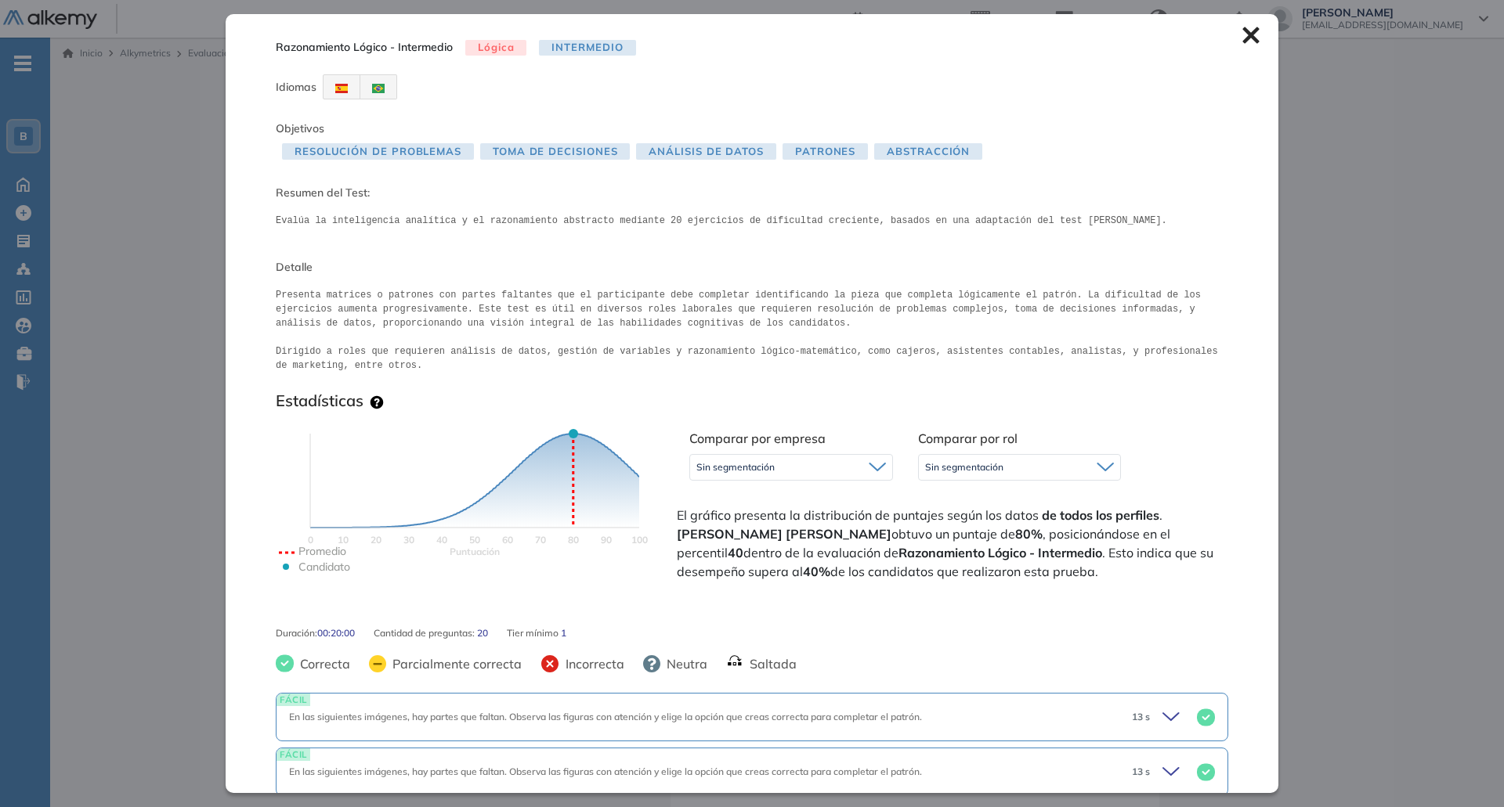
click at [559, 431] on icon "Puntuación 0 10 20 30 40 50 60 70 80 90 100 Promedio Candidato" at bounding box center [475, 520] width 392 height 235
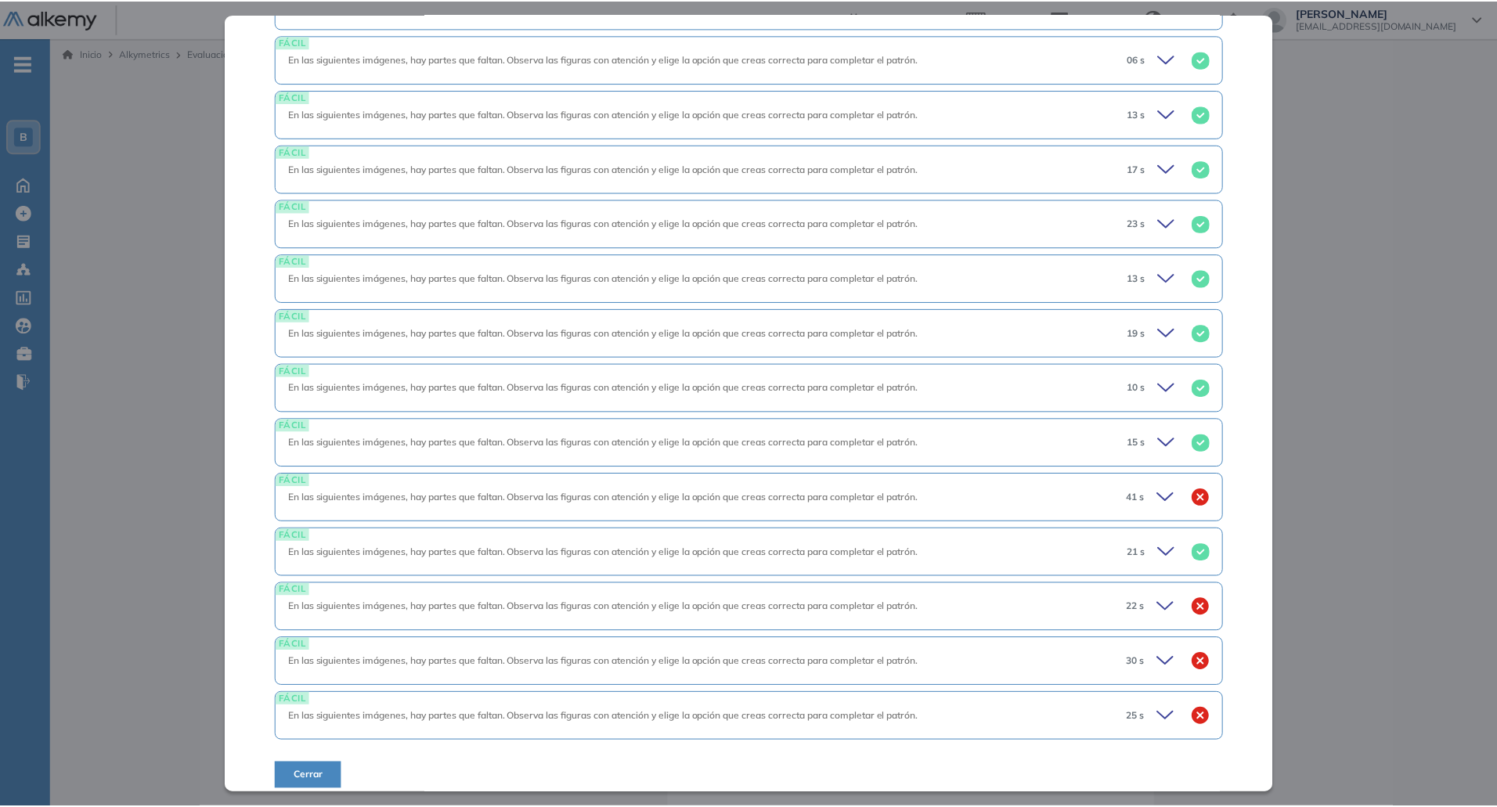
scroll to position [1054, 0]
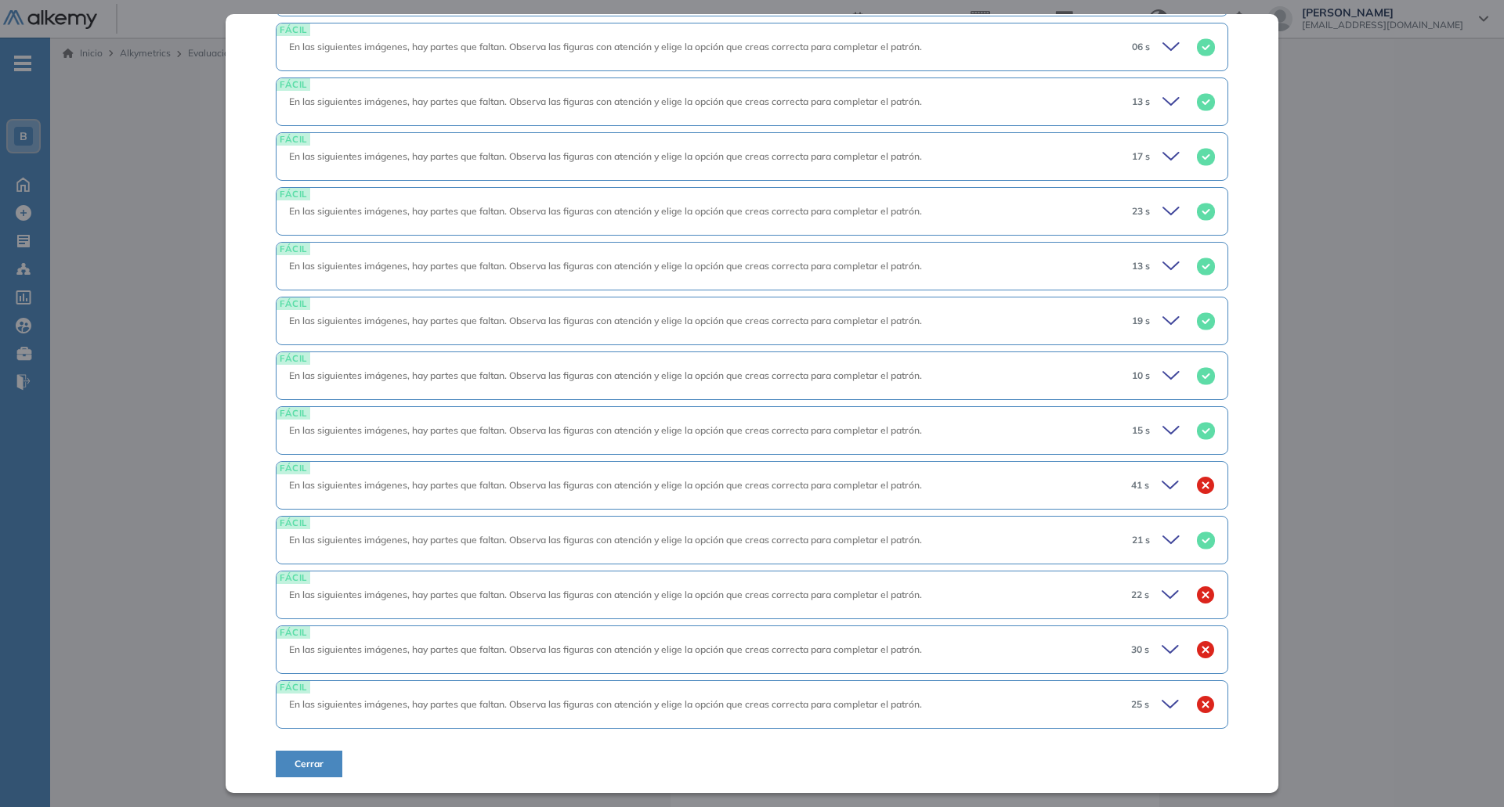
click at [1381, 480] on div "Inicio Alkymetrics Evaluaciones Dashboard Candidato Razonamiento Lógico - Inter…" at bounding box center [776, 575] width 1453 height 1074
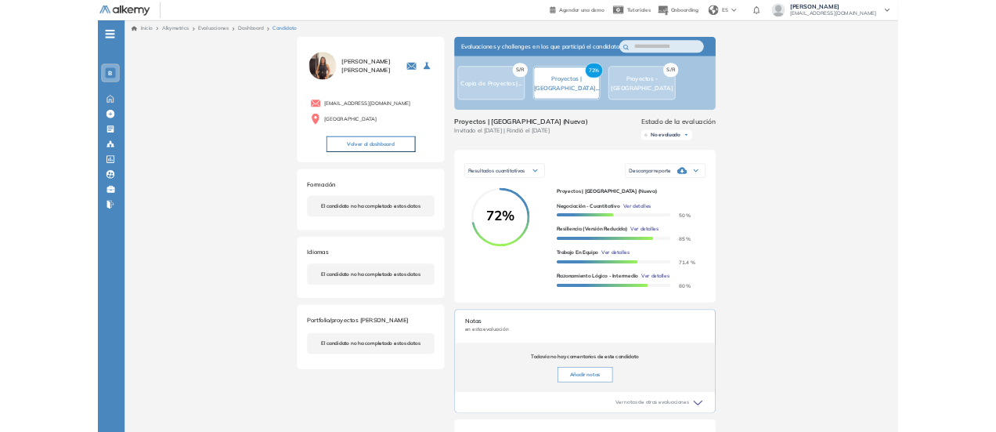
scroll to position [463, 0]
